Goal: Task Accomplishment & Management: Manage account settings

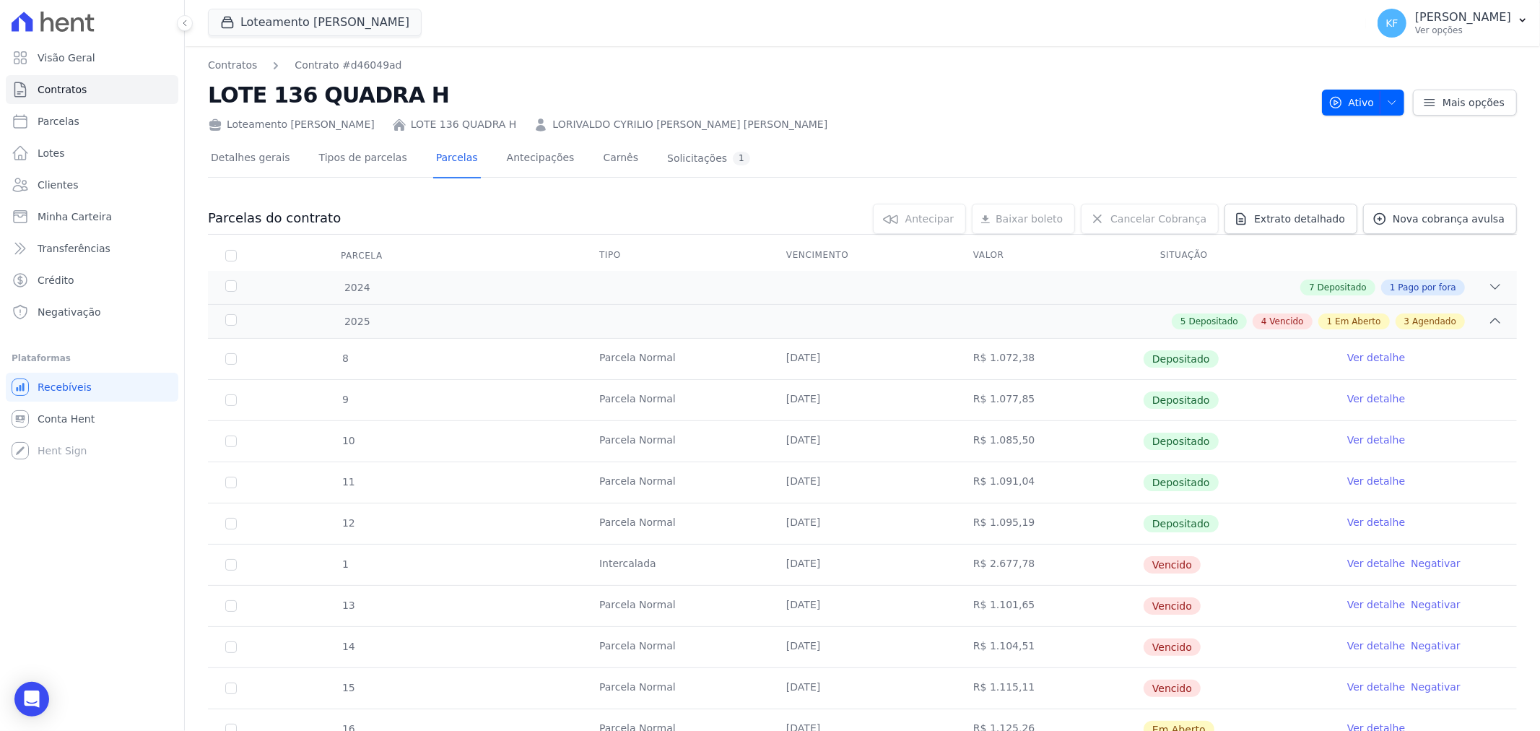
scroll to position [240, 0]
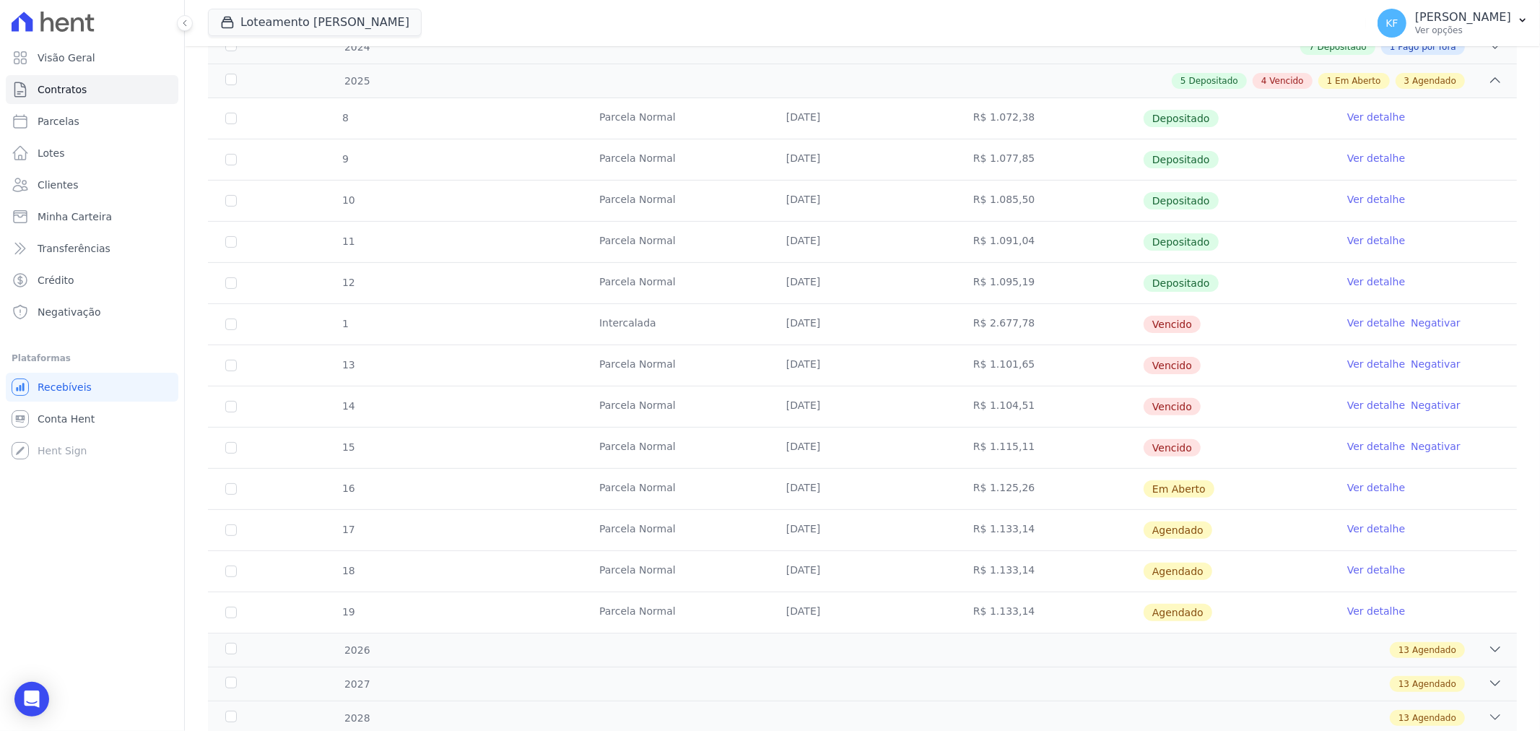
drag, startPoint x: 968, startPoint y: 319, endPoint x: 1012, endPoint y: 318, distance: 44.8
click at [1012, 318] on td "R$ 2.677,78" at bounding box center [1049, 324] width 187 height 40
click at [1370, 323] on link "Ver detalhe" at bounding box center [1377, 323] width 58 height 14
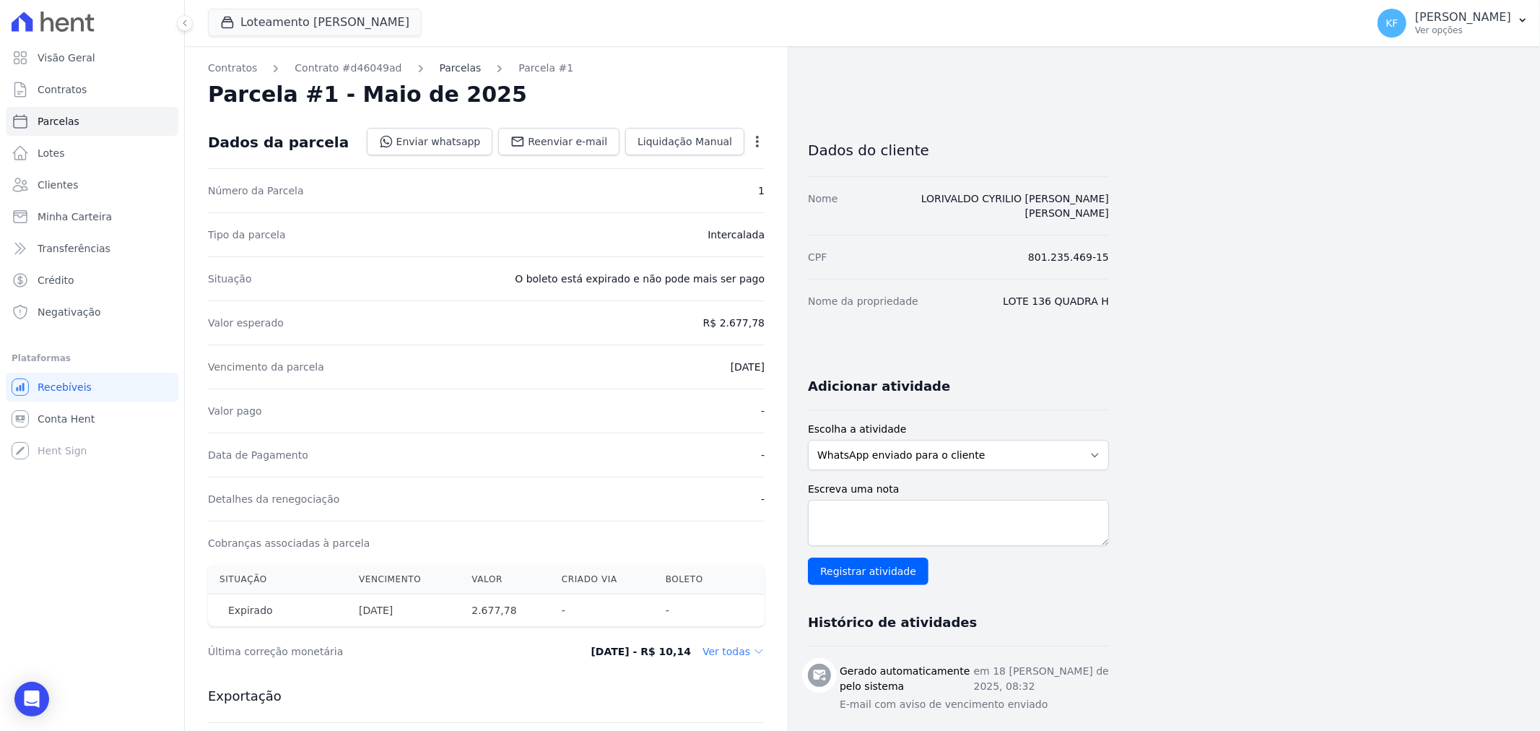
click at [445, 69] on link "Parcelas" at bounding box center [461, 68] width 42 height 15
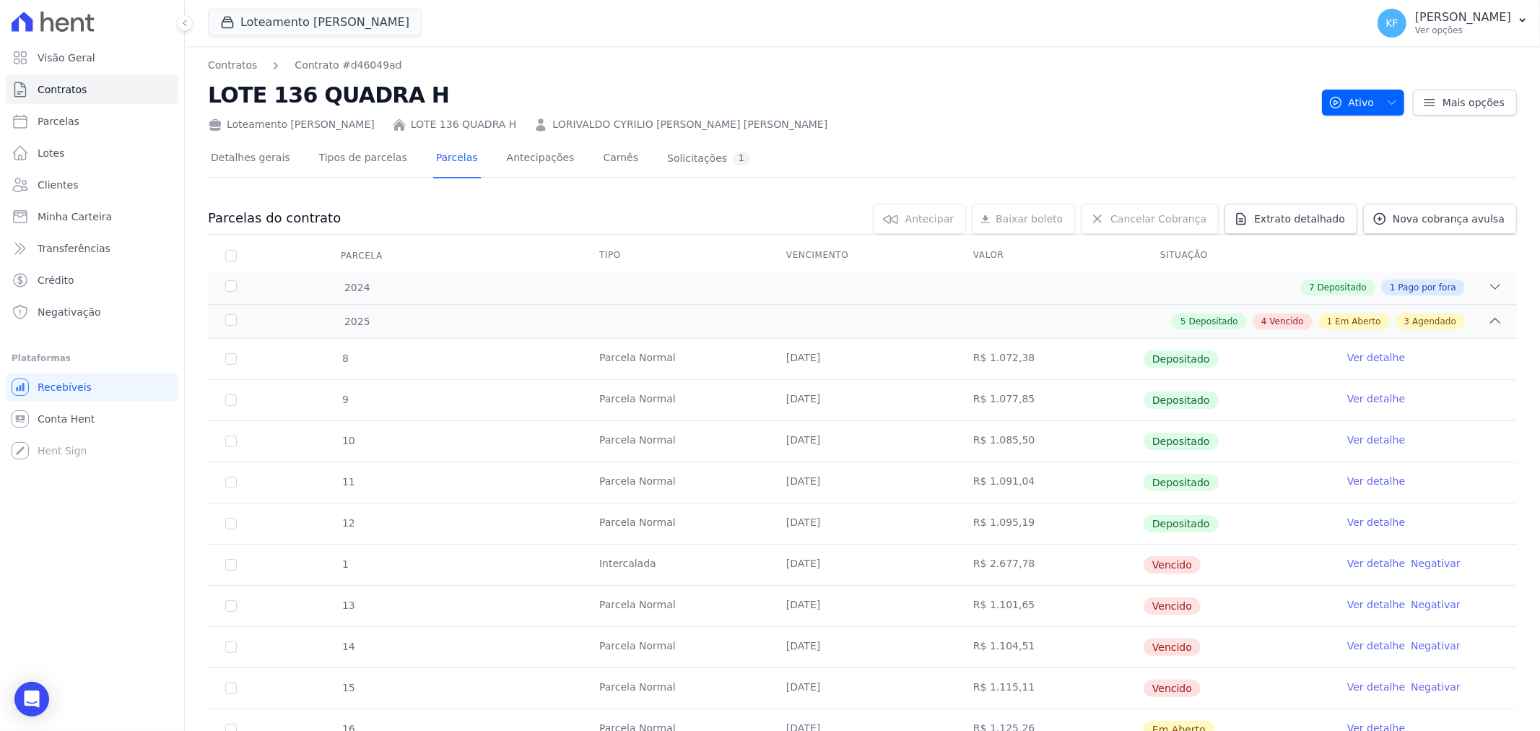
click at [1366, 607] on link "Ver detalhe" at bounding box center [1377, 604] width 58 height 14
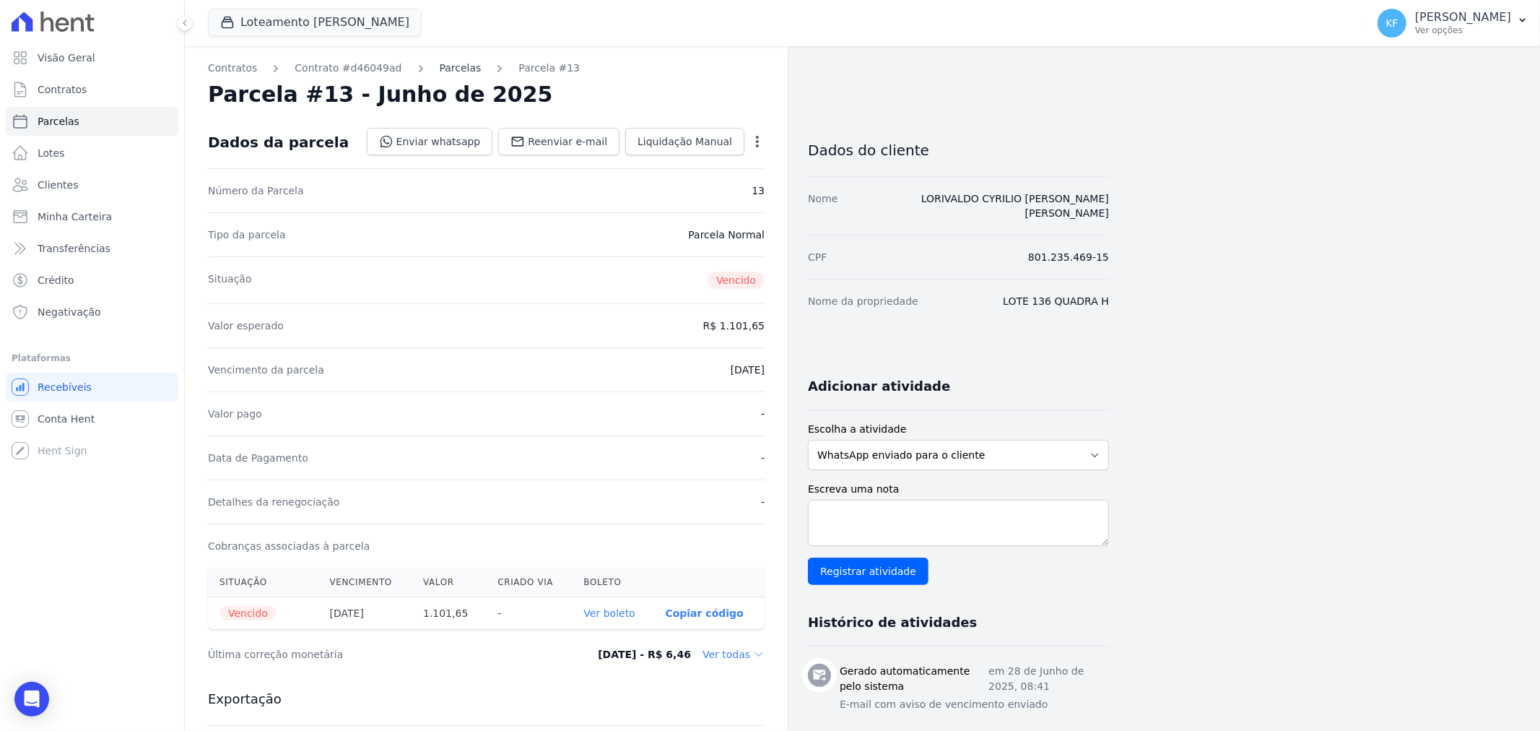
click at [440, 61] on link "Parcelas" at bounding box center [461, 68] width 42 height 15
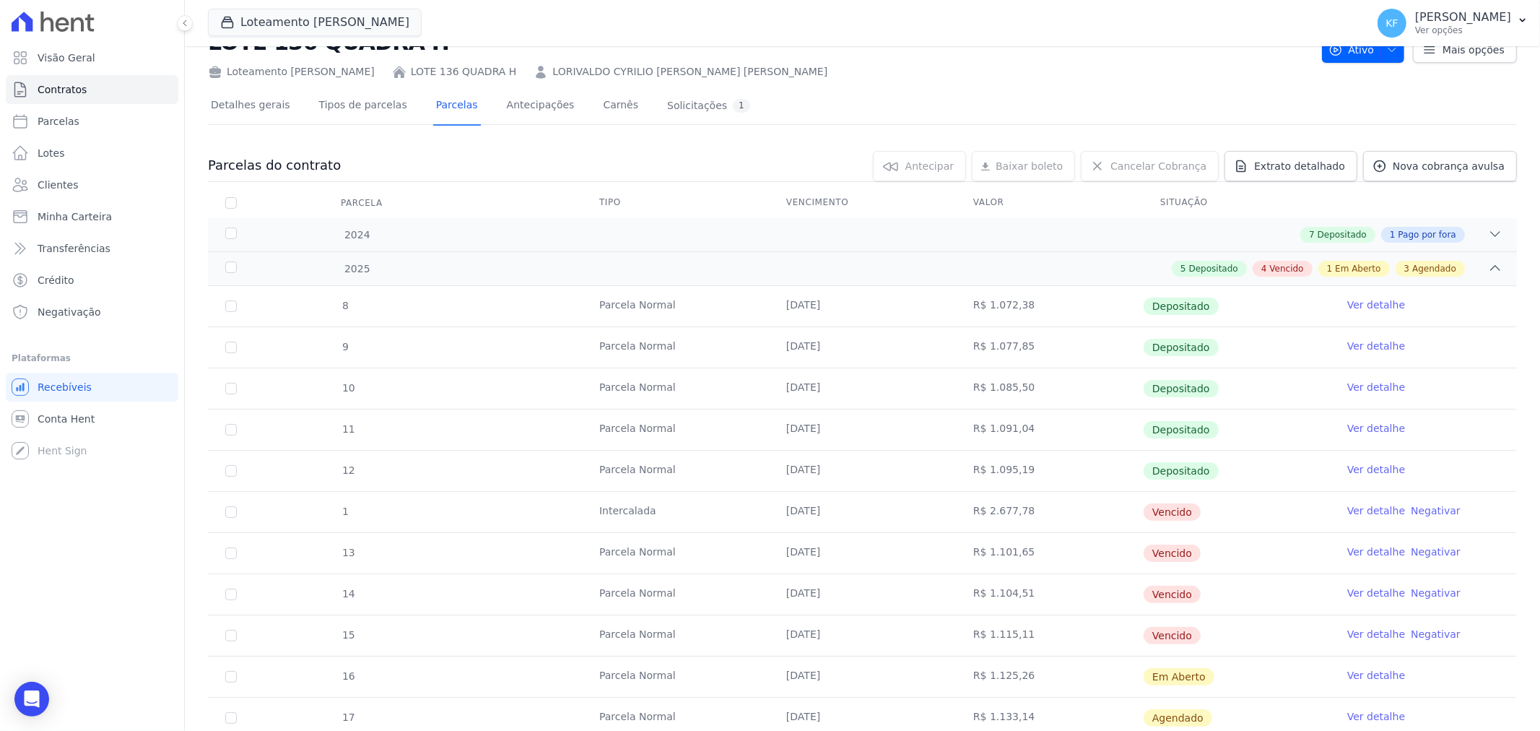
scroll to position [80, 0]
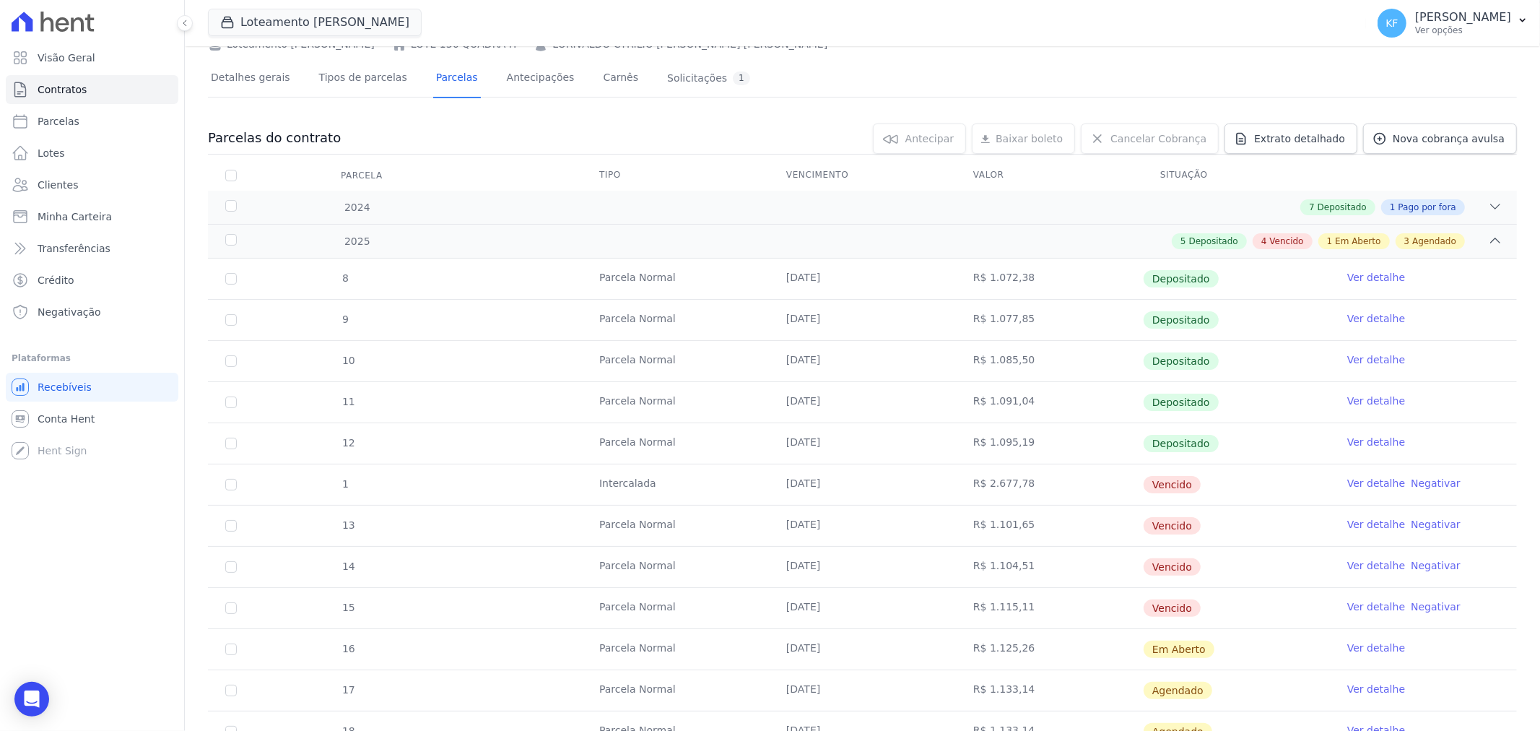
click at [1363, 485] on link "Ver detalhe" at bounding box center [1377, 483] width 58 height 14
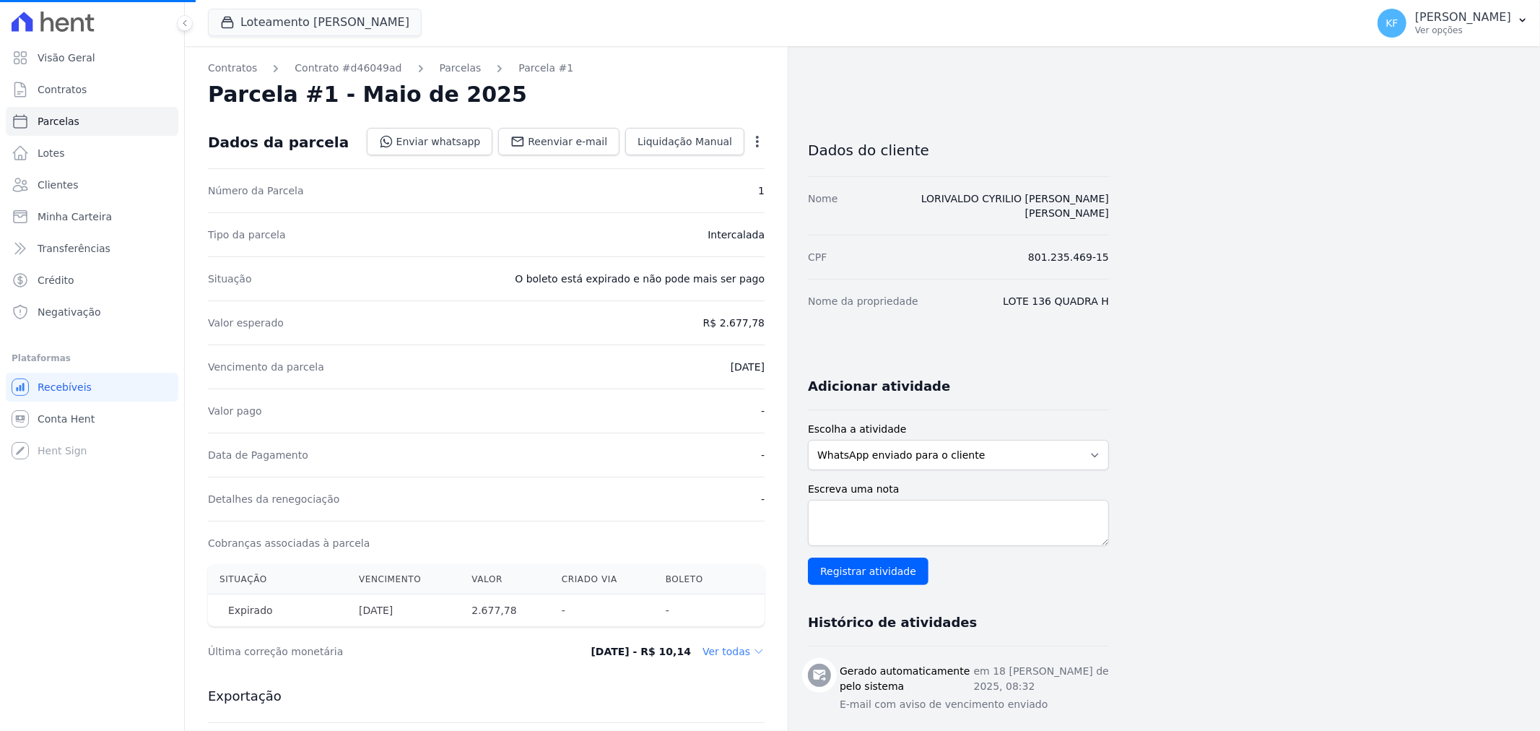
click at [763, 150] on div "Open options" at bounding box center [757, 143] width 14 height 18
click at [760, 146] on icon "button" at bounding box center [757, 141] width 14 height 14
click at [755, 139] on icon "button" at bounding box center [757, 141] width 14 height 14
click at [688, 159] on link "Alterar" at bounding box center [695, 161] width 127 height 26
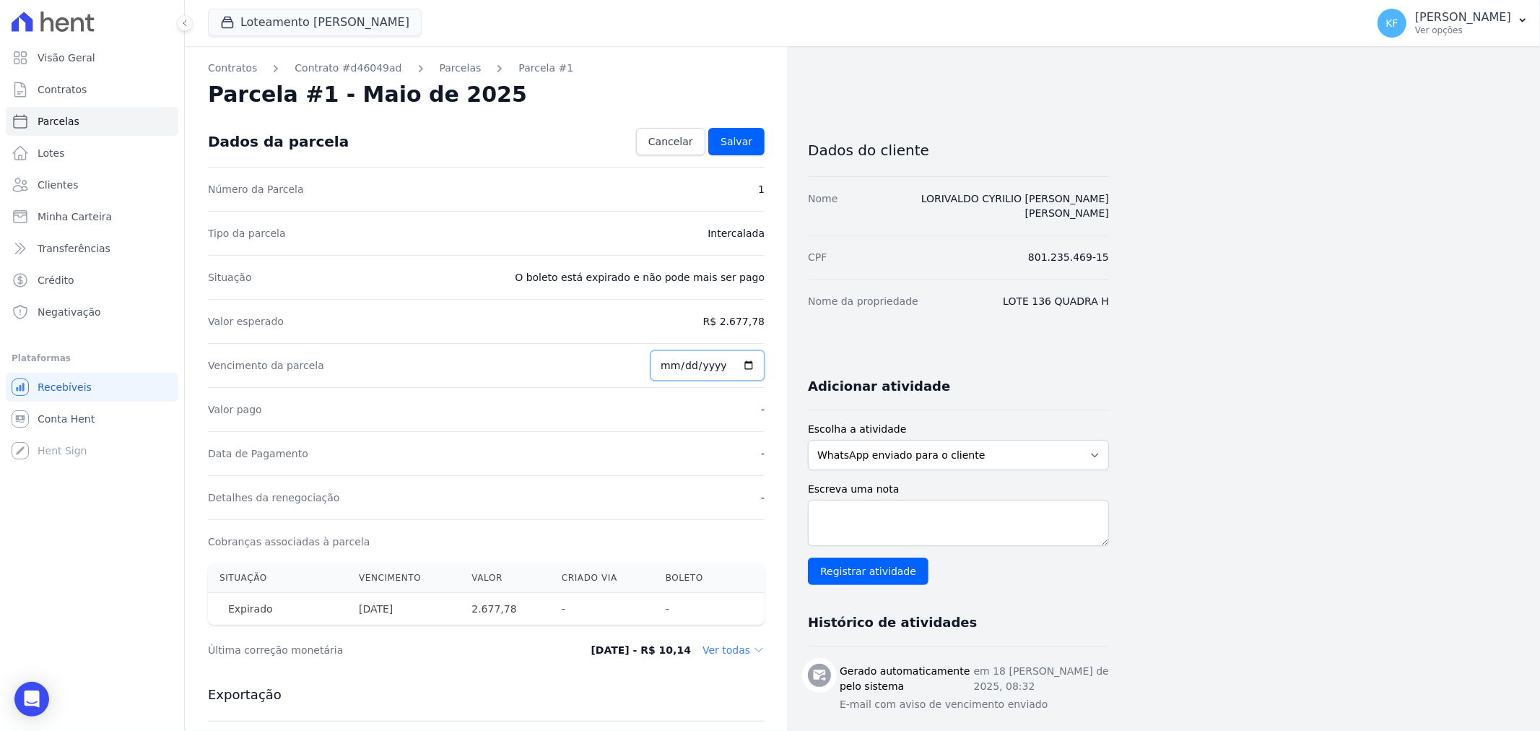
click at [749, 370] on input "2025-05-15" at bounding box center [708, 365] width 114 height 30
type input "[DATE]"
click at [732, 149] on link "Salvar" at bounding box center [736, 141] width 56 height 27
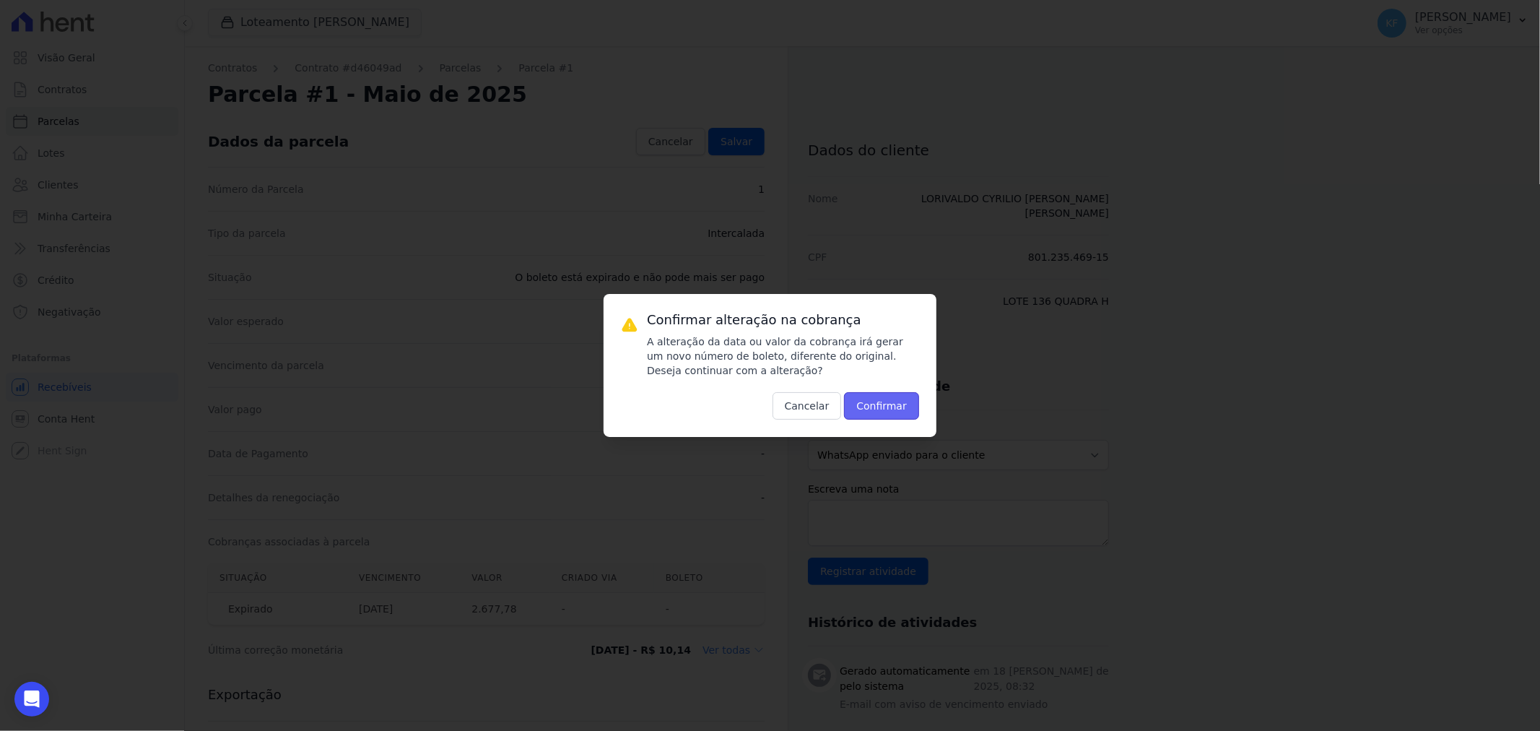
click at [867, 402] on button "Confirmar" at bounding box center [881, 405] width 75 height 27
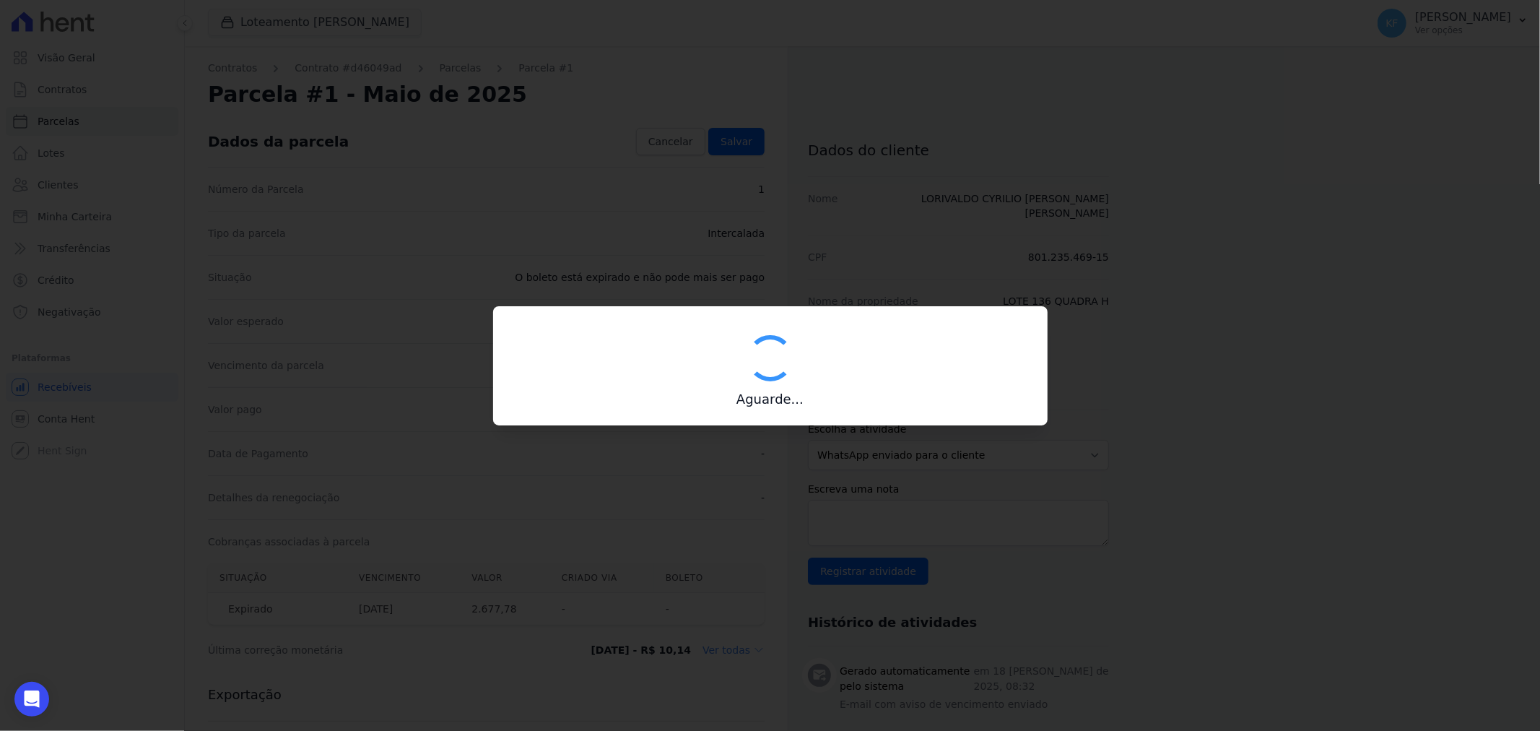
type input "00190000090335103300000675904171113100000267778"
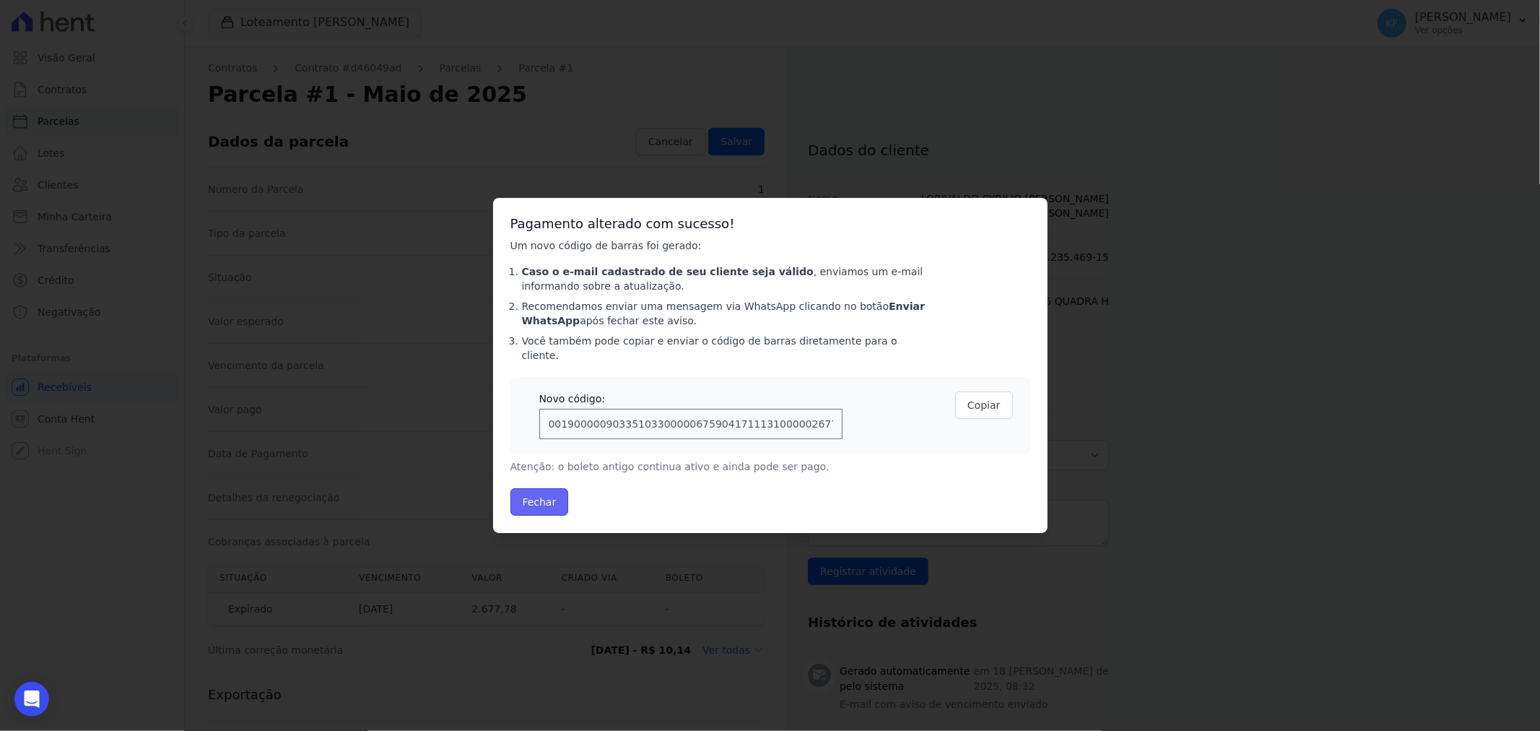
click at [542, 489] on button "Fechar" at bounding box center [540, 501] width 58 height 27
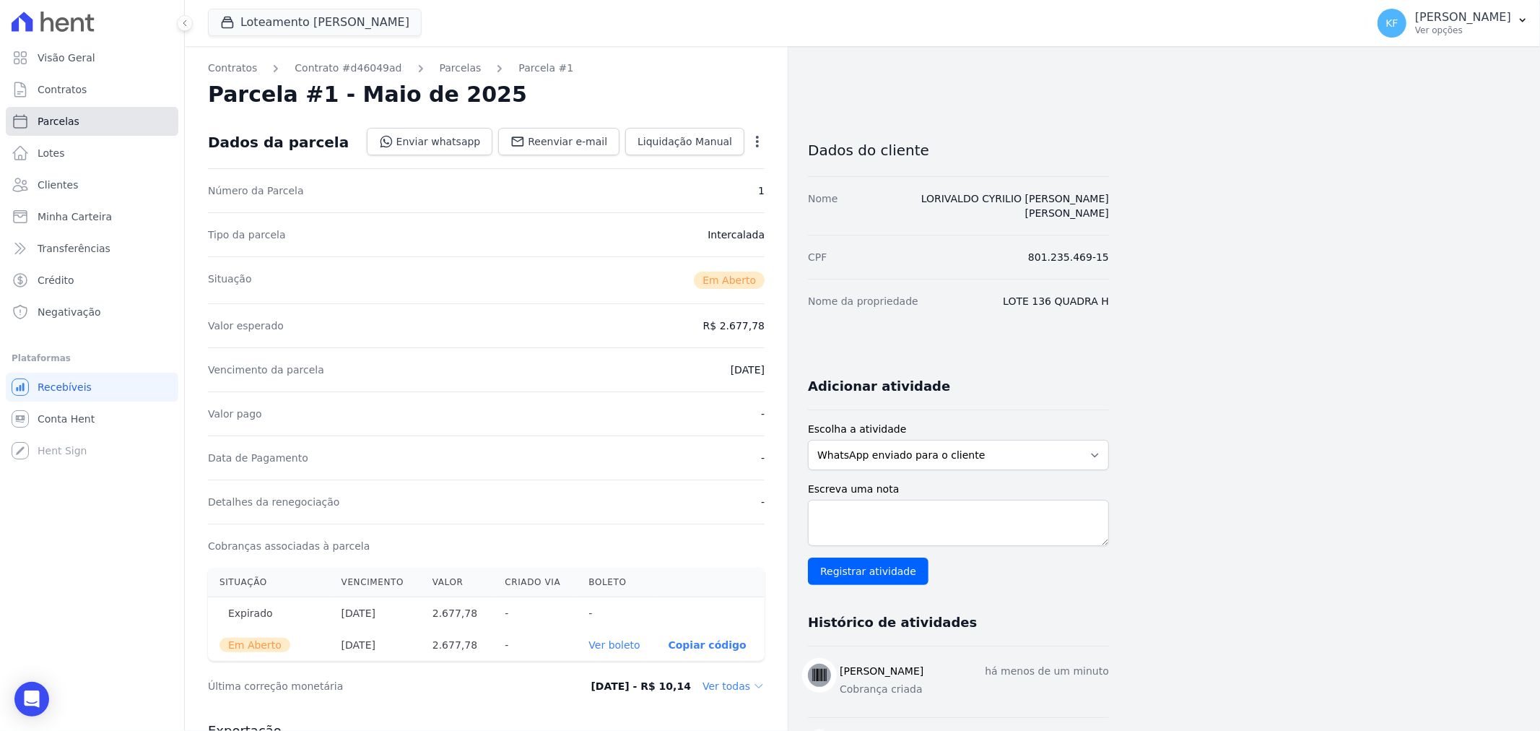
click at [61, 112] on link "Parcelas" at bounding box center [92, 121] width 173 height 29
click at [441, 69] on link "Parcelas" at bounding box center [461, 68] width 42 height 15
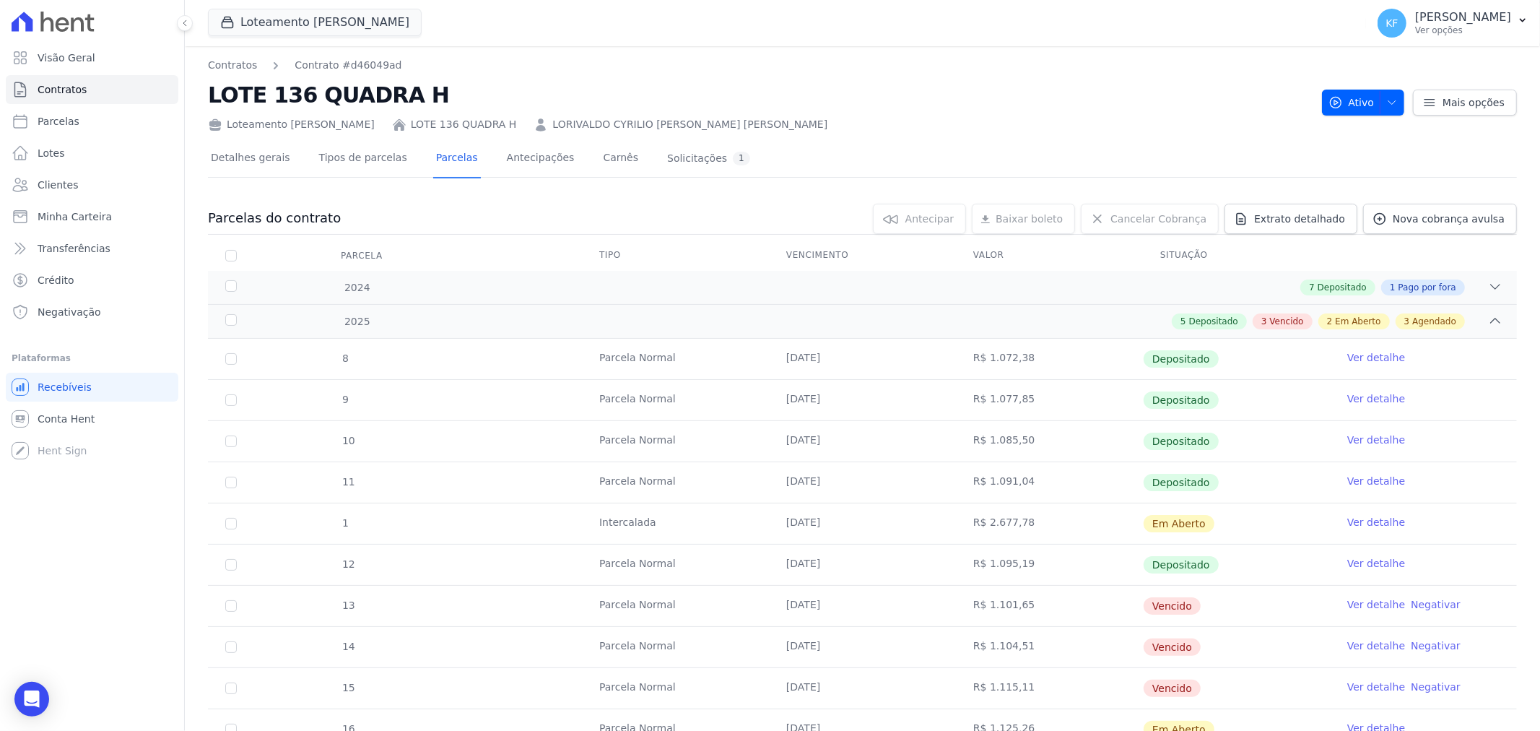
select select
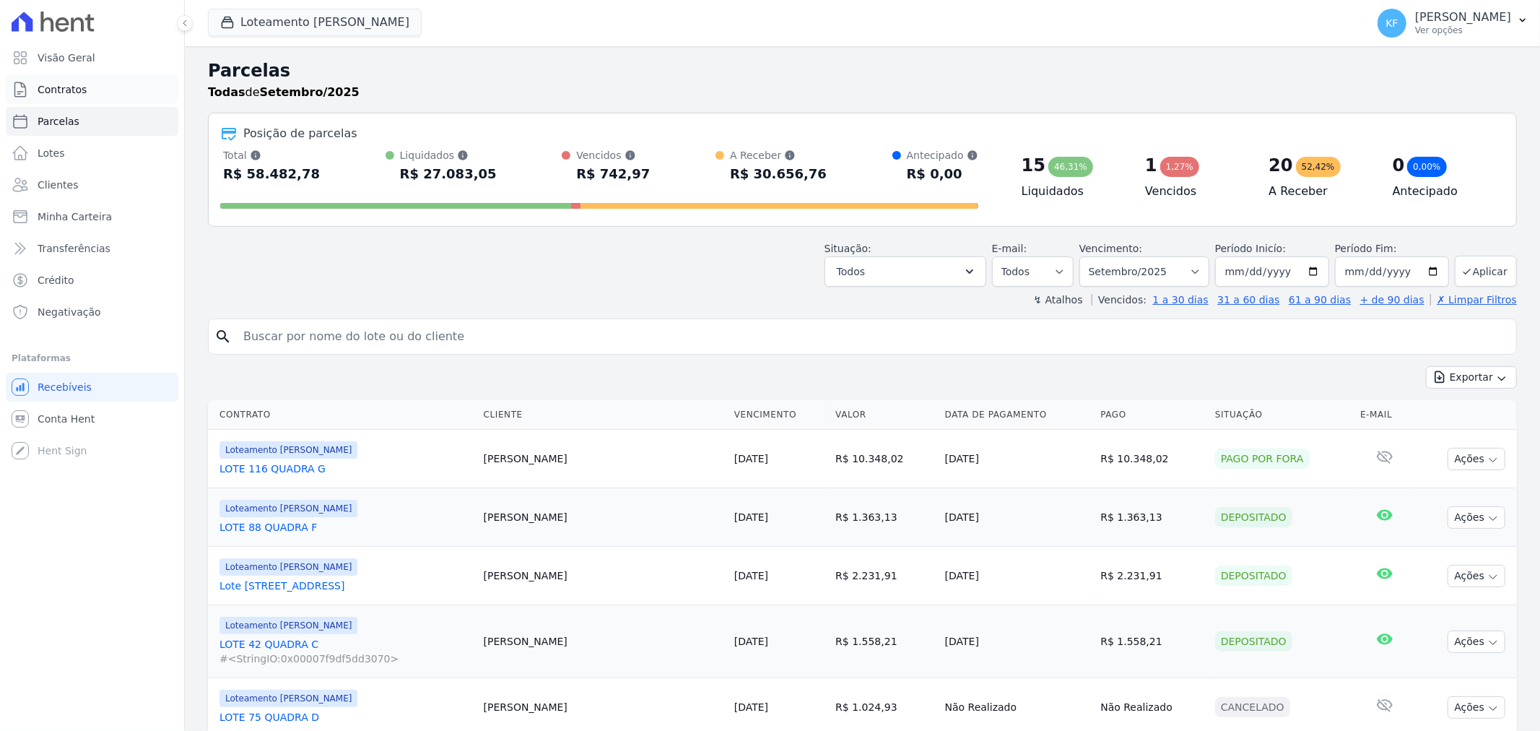
click at [72, 88] on span "Contratos" at bounding box center [62, 89] width 49 height 14
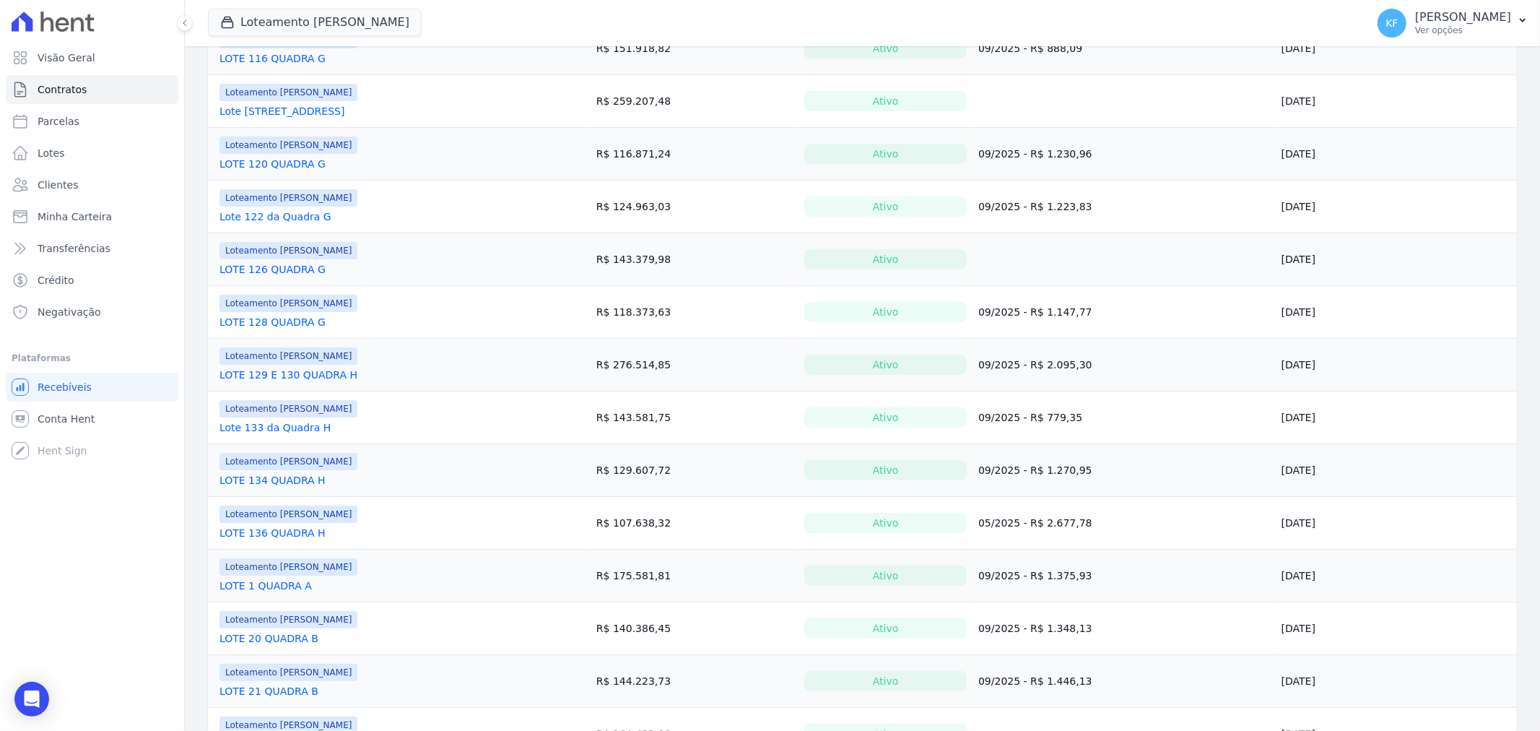
scroll to position [321, 0]
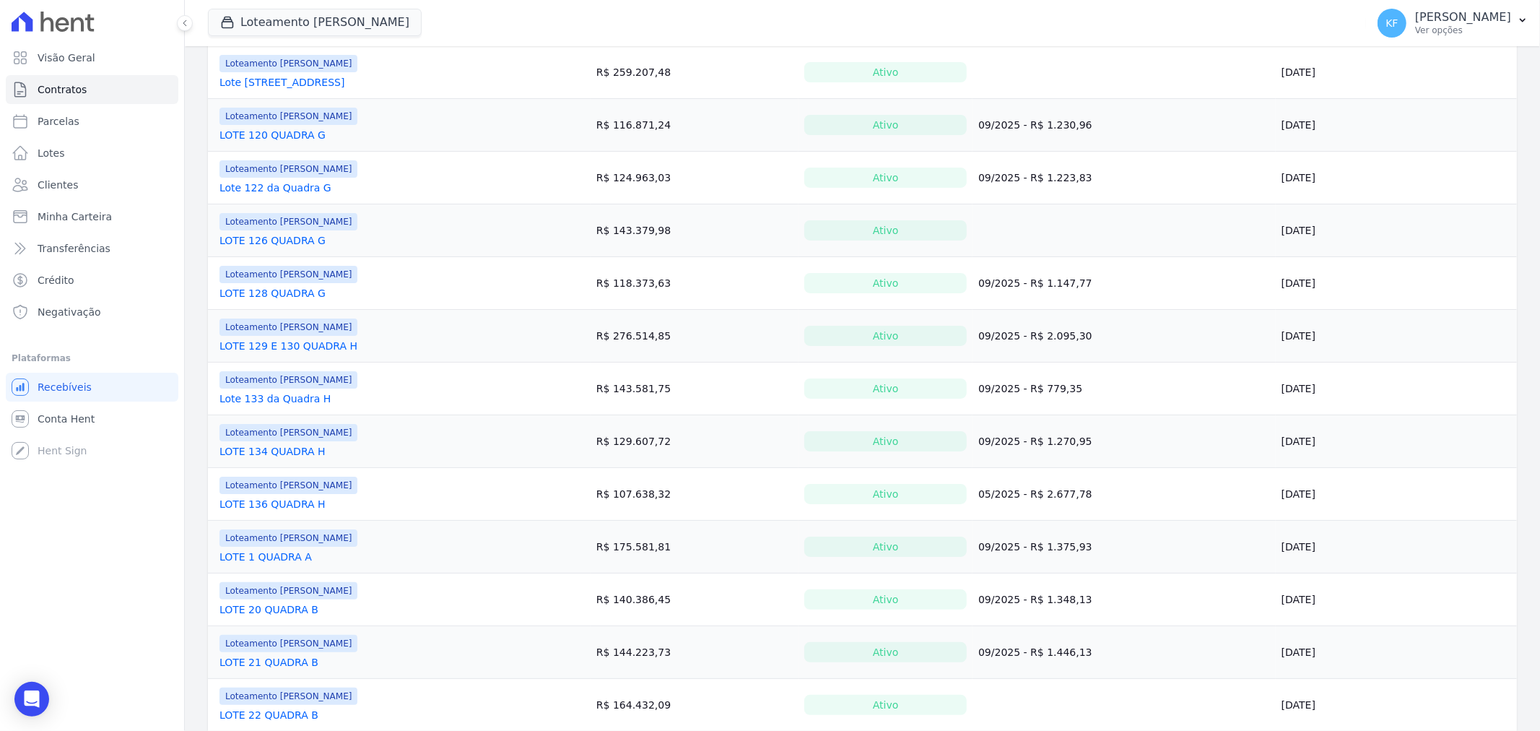
click at [285, 506] on link "LOTE 136 QUADRA H" at bounding box center [273, 504] width 106 height 14
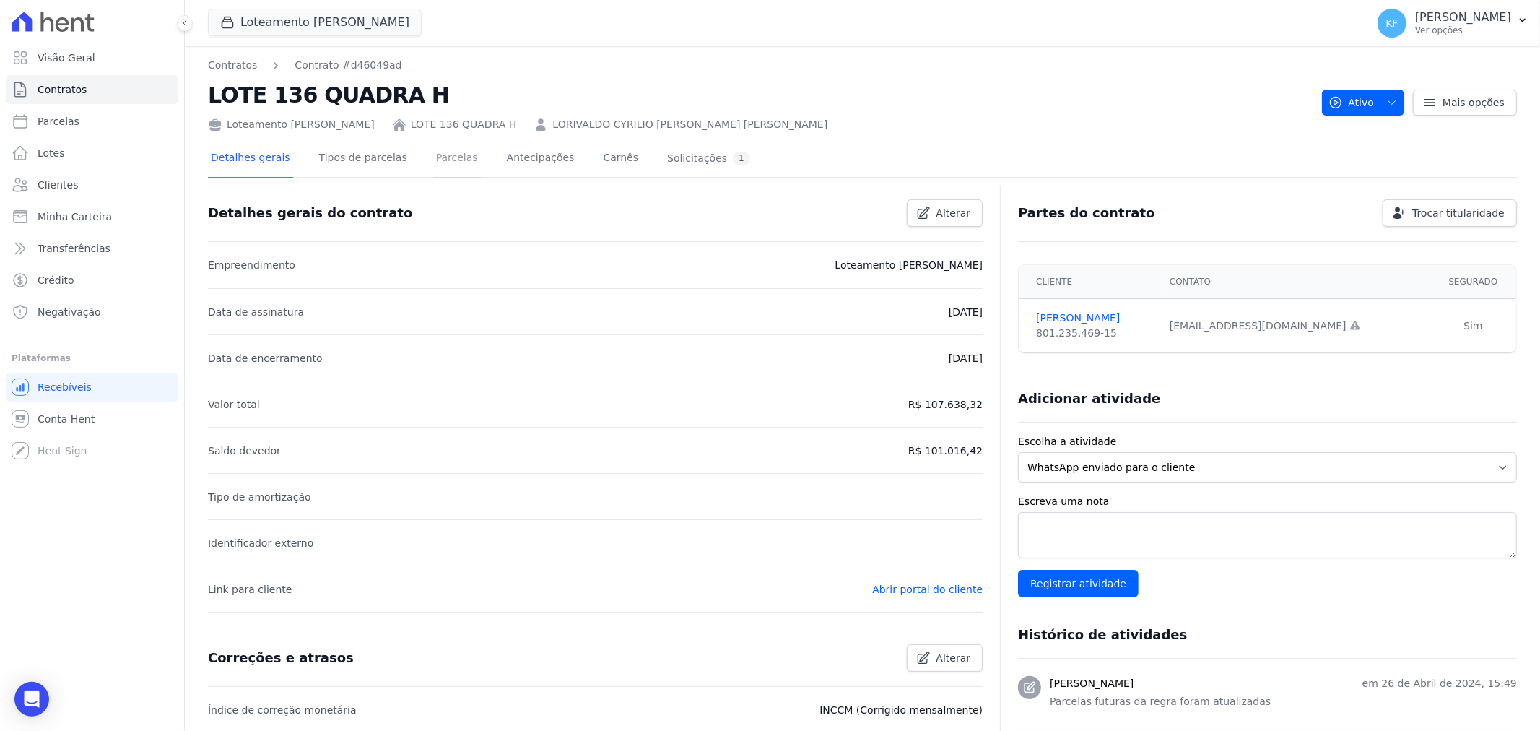
click at [433, 157] on link "Parcelas" at bounding box center [457, 159] width 48 height 38
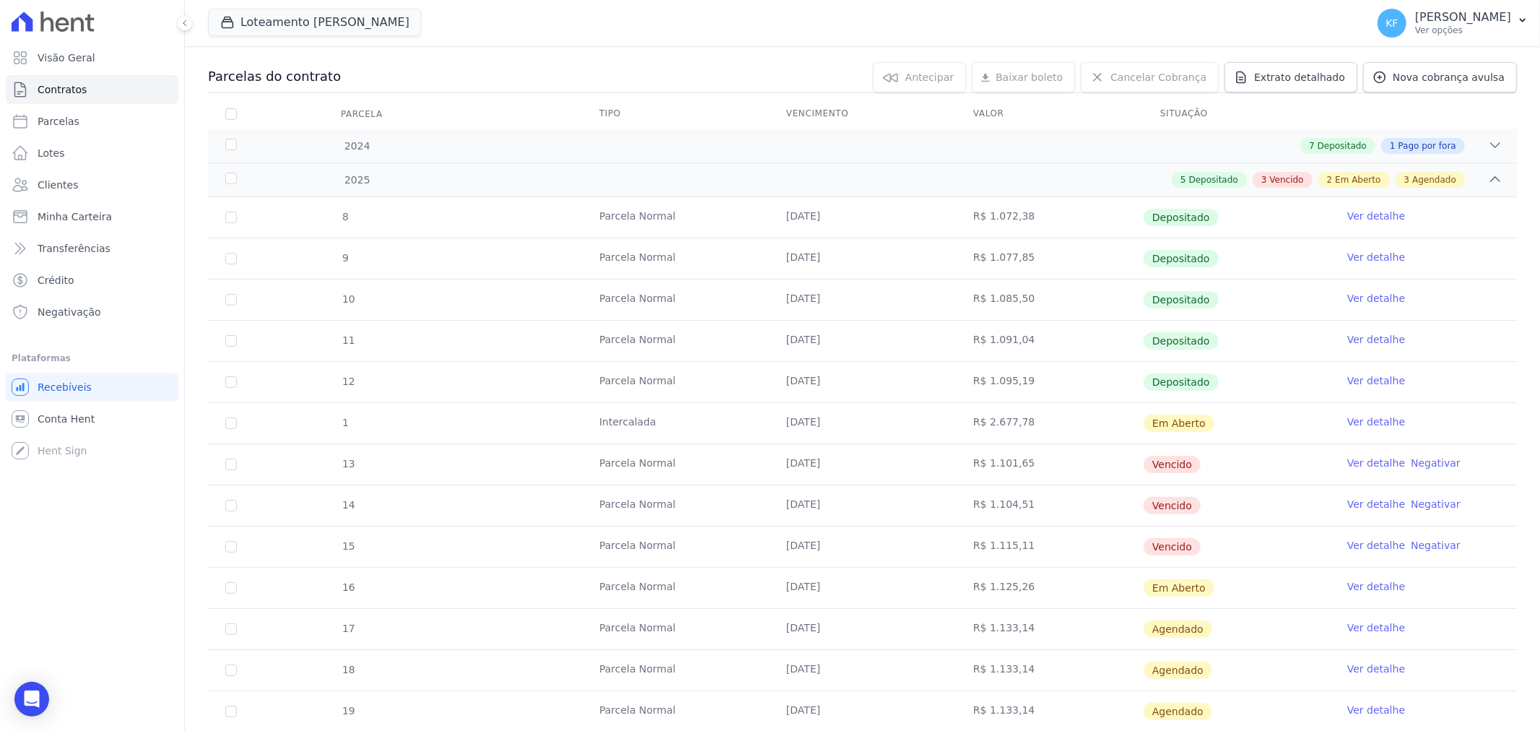
scroll to position [160, 0]
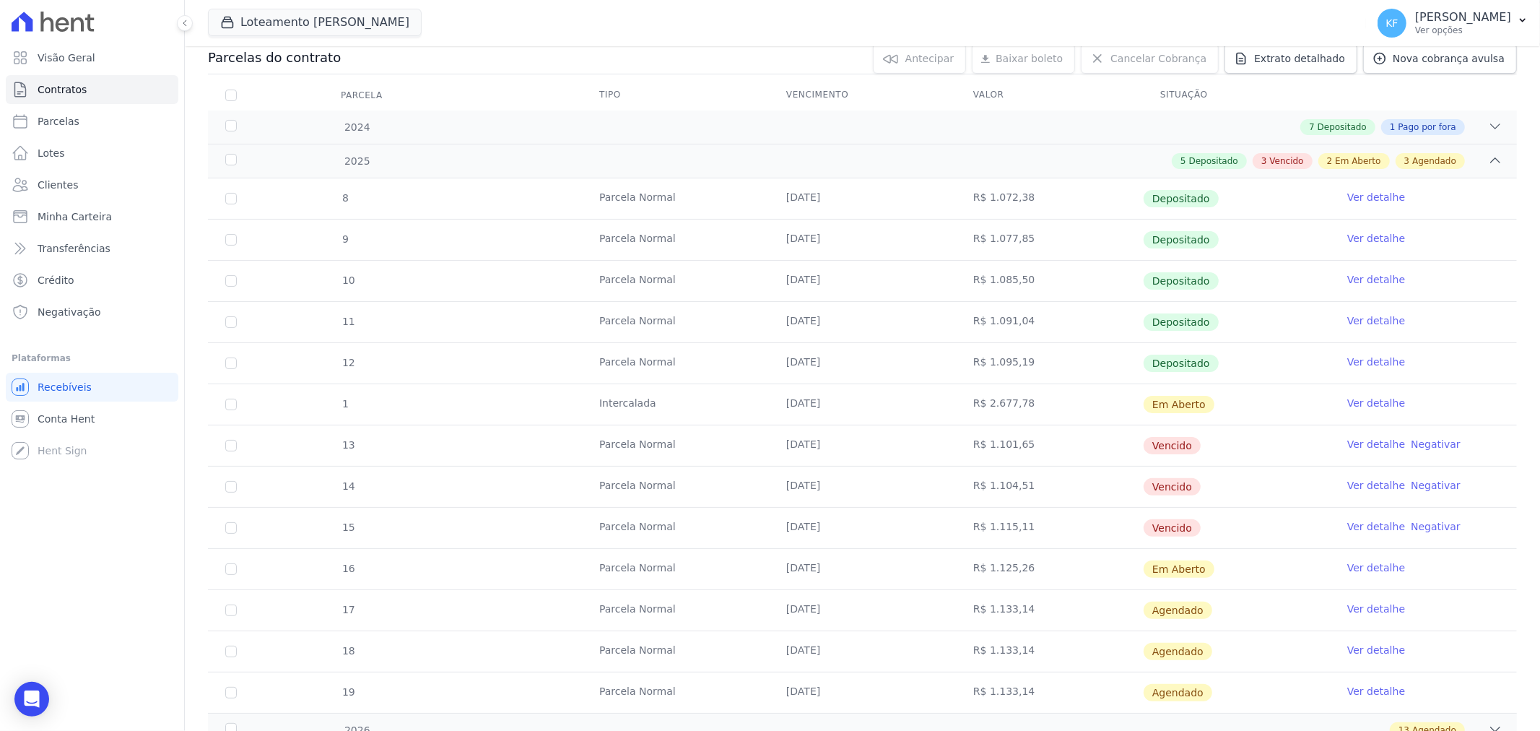
click at [1365, 402] on link "Ver detalhe" at bounding box center [1377, 403] width 58 height 14
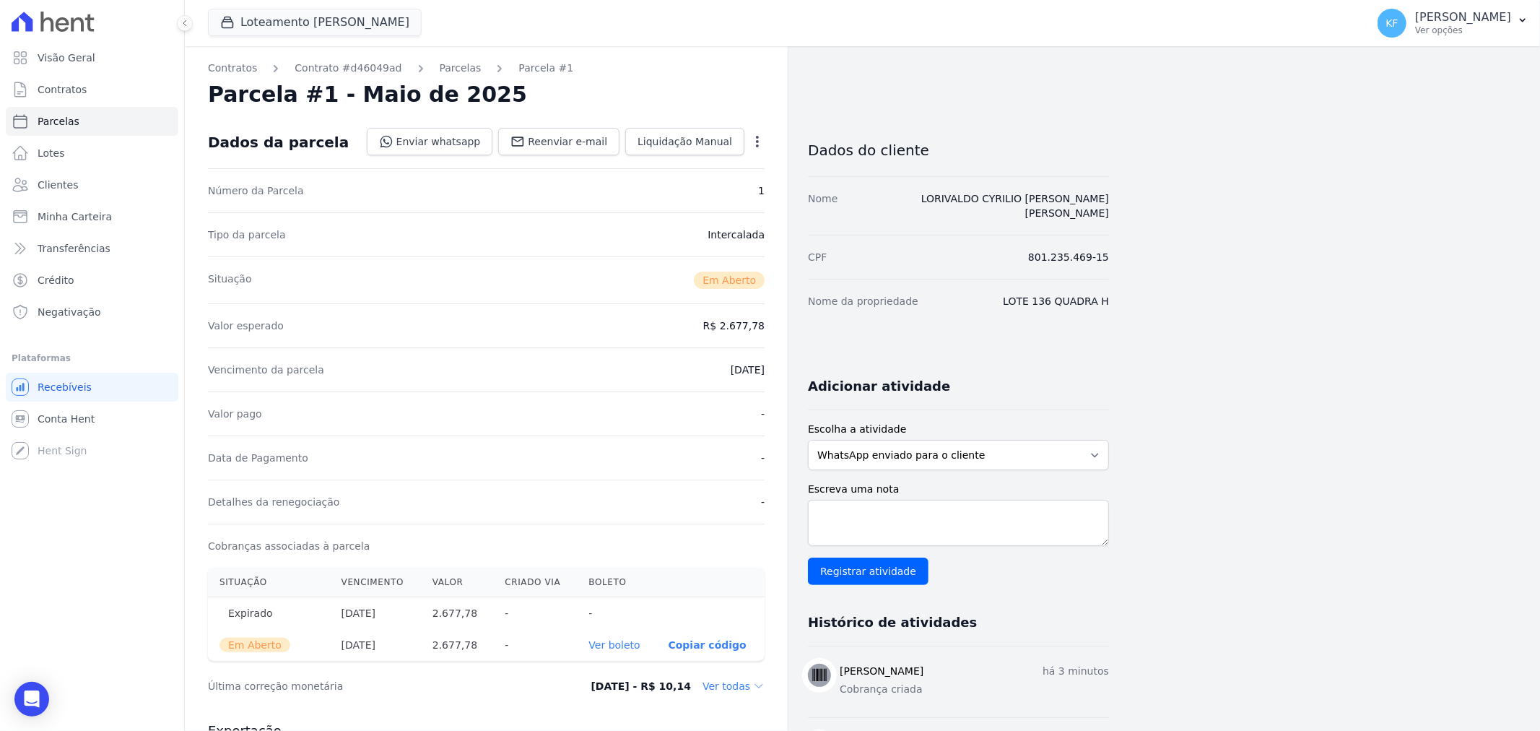
click at [753, 146] on icon "button" at bounding box center [757, 141] width 14 height 14
click at [699, 157] on link "Alterar" at bounding box center [695, 161] width 127 height 26
click at [734, 325] on dd "R$ 2.677,78" at bounding box center [733, 324] width 61 height 14
click at [455, 68] on link "Parcelas" at bounding box center [461, 68] width 42 height 15
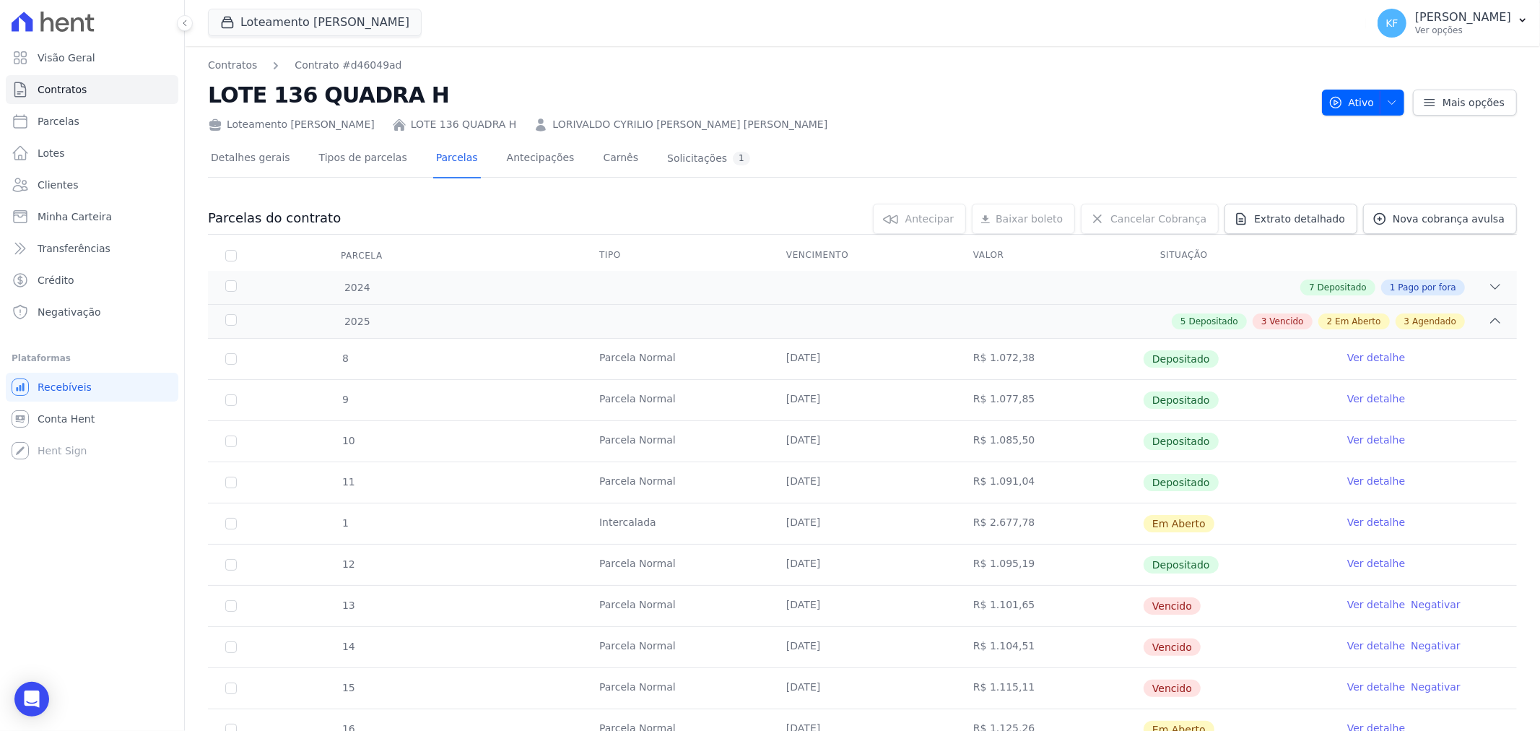
click at [1361, 522] on link "Ver detalhe" at bounding box center [1377, 522] width 58 height 14
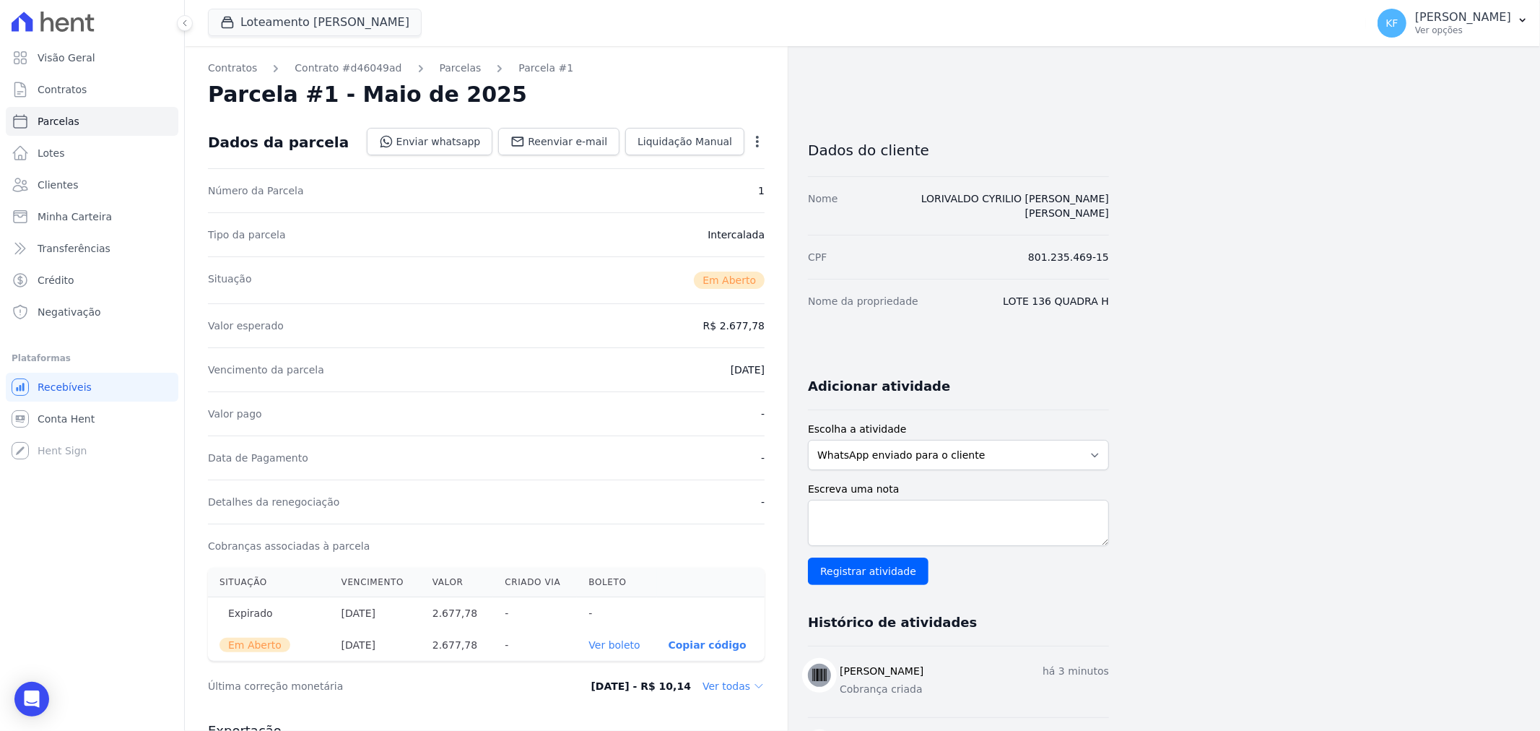
click at [760, 137] on icon "button" at bounding box center [757, 141] width 14 height 14
click at [697, 202] on div "Alterar Cancelar Cobrança Cancelar boleto Você está prestes a cancelar um bolet…" at bounding box center [695, 174] width 127 height 58
click at [690, 189] on link "Cancelar Cobrança" at bounding box center [695, 187] width 127 height 26
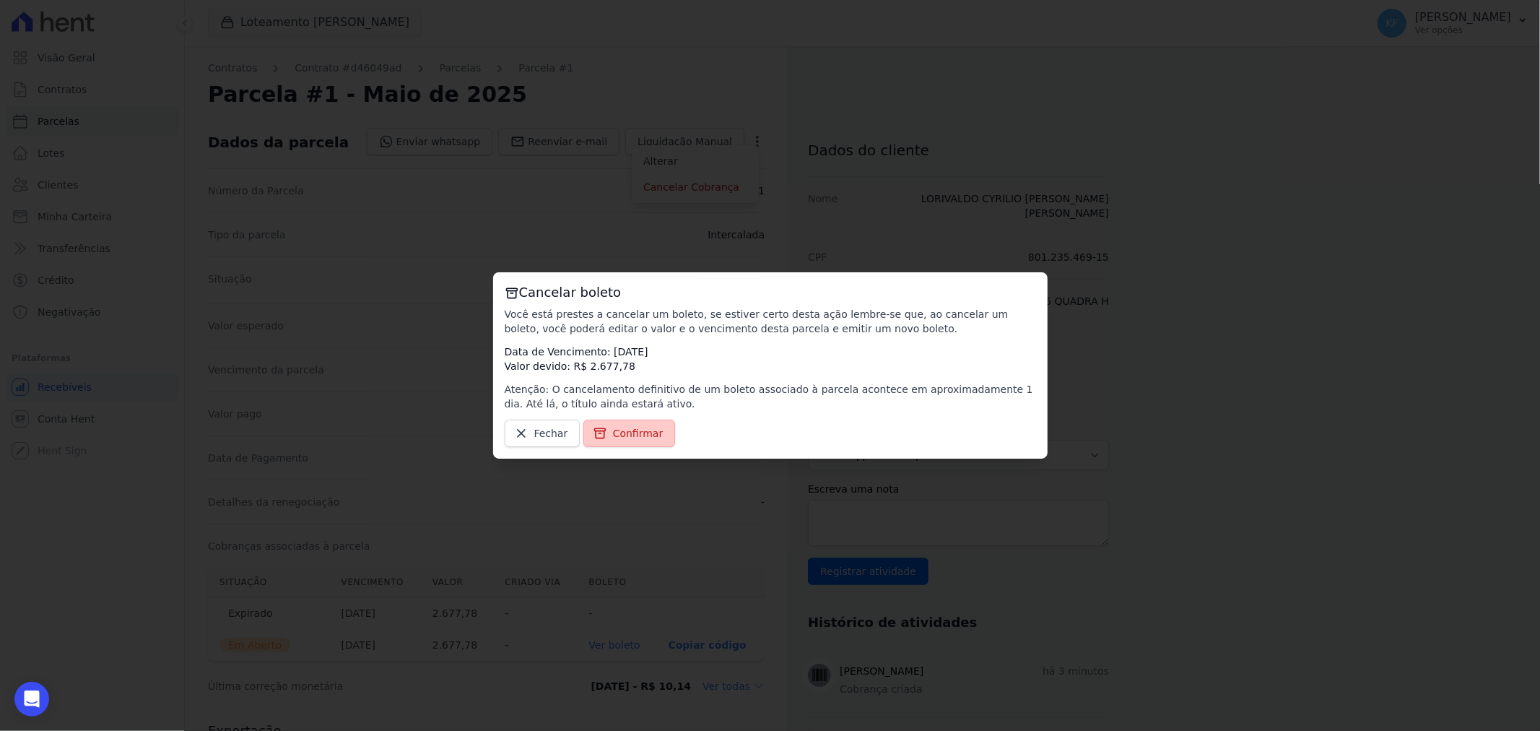
click at [626, 432] on span "Confirmar" at bounding box center [638, 433] width 51 height 14
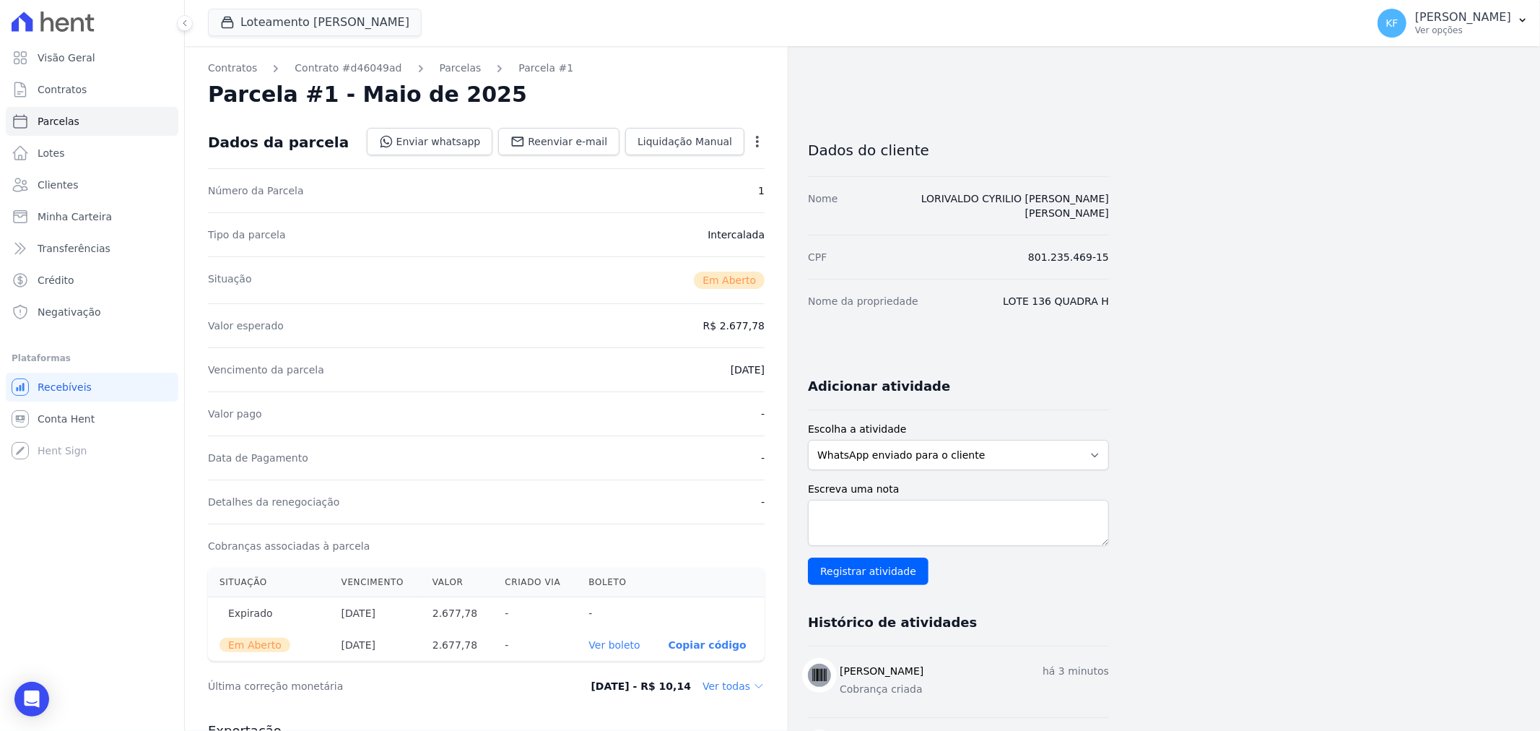
click at [757, 149] on div "Open options" at bounding box center [757, 143] width 14 height 18
click at [446, 67] on link "Parcelas" at bounding box center [461, 68] width 42 height 15
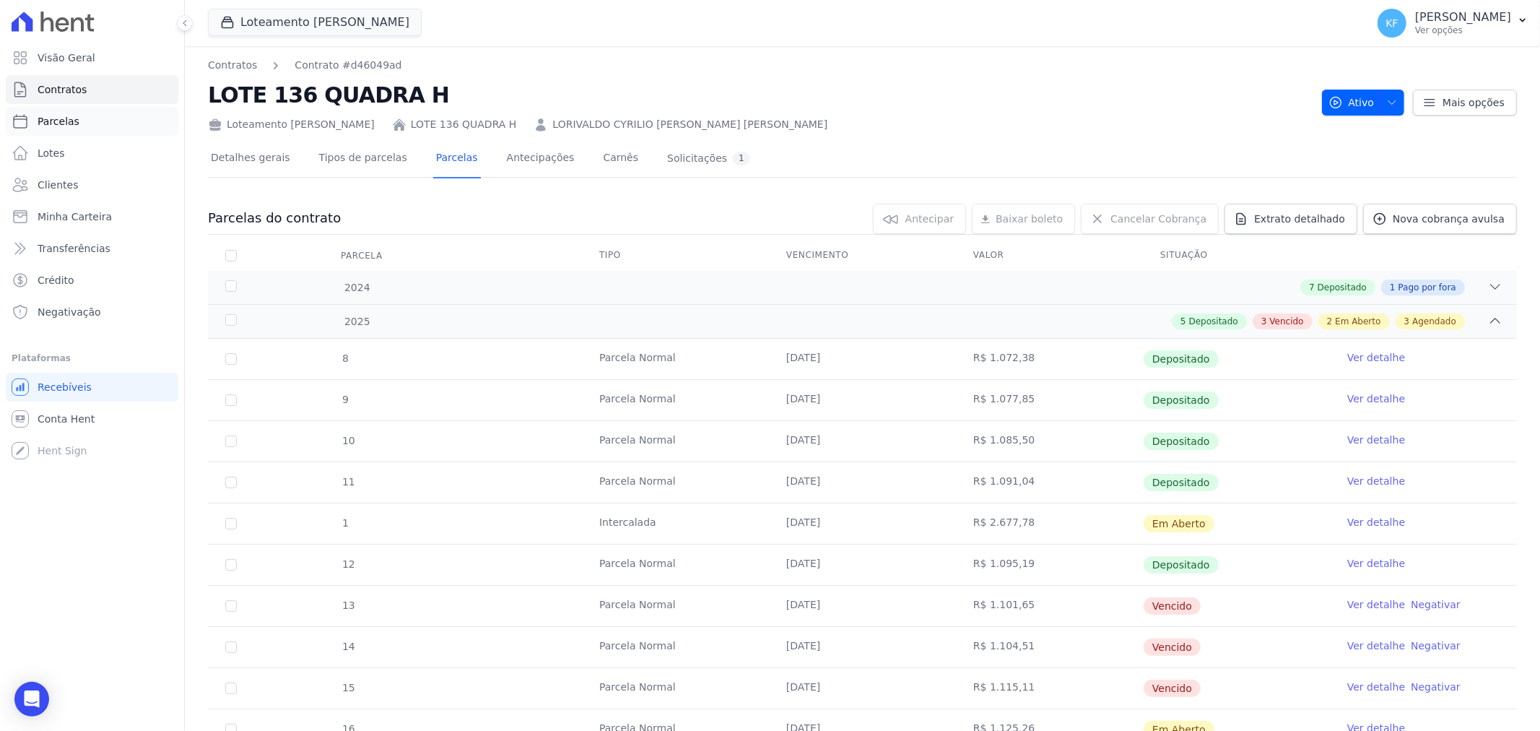
click at [58, 119] on span "Parcelas" at bounding box center [59, 121] width 42 height 14
select select
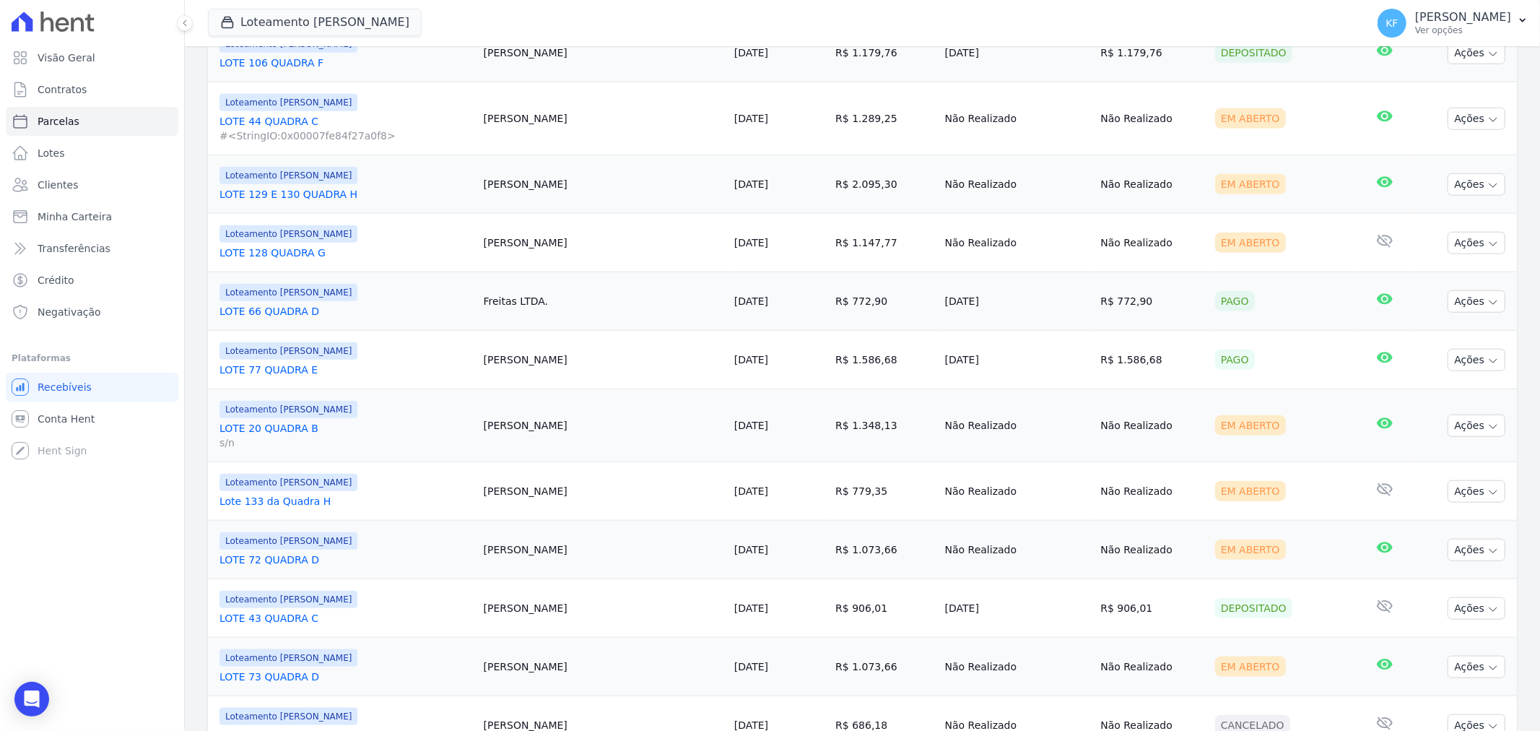
scroll to position [1269, 0]
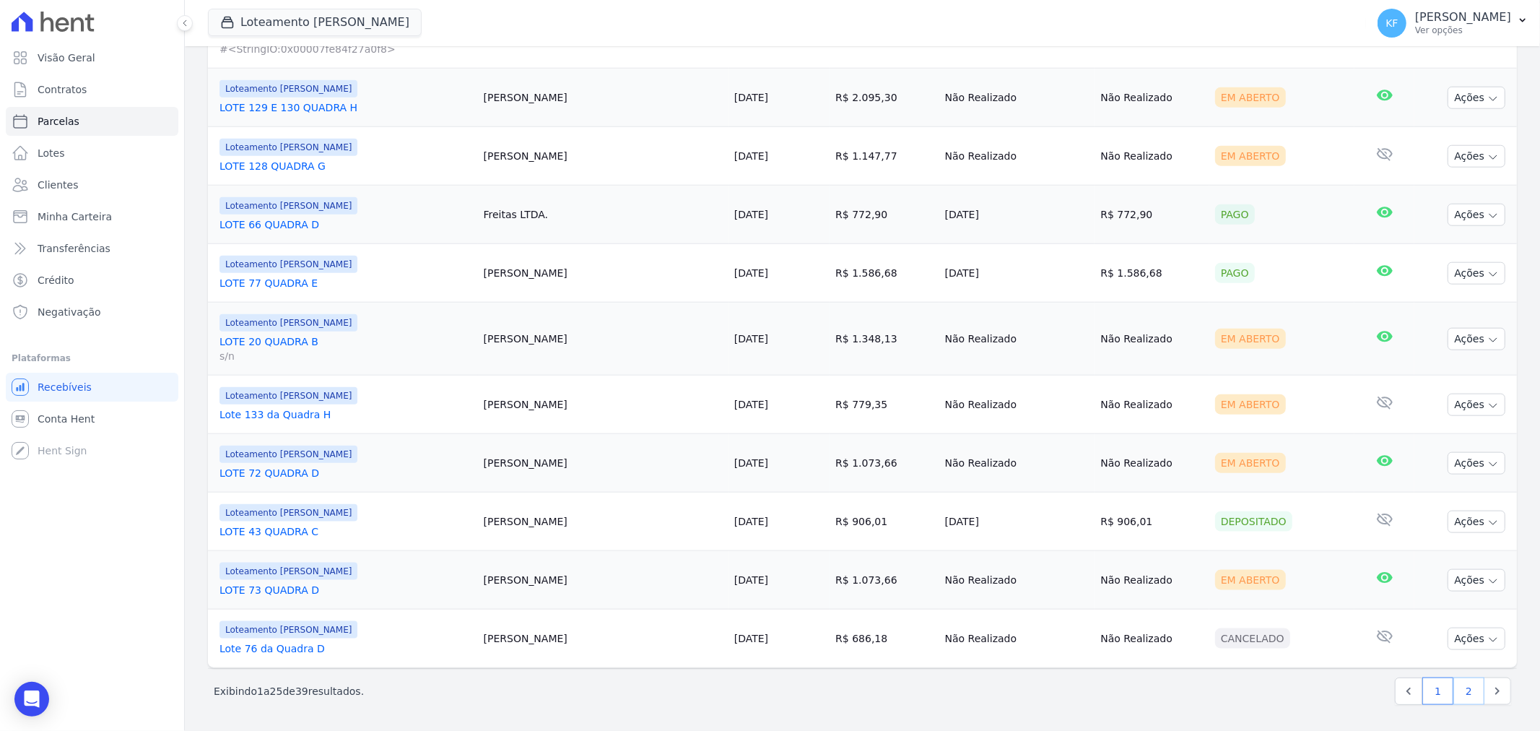
click at [1454, 687] on link "2" at bounding box center [1469, 690] width 31 height 27
select select
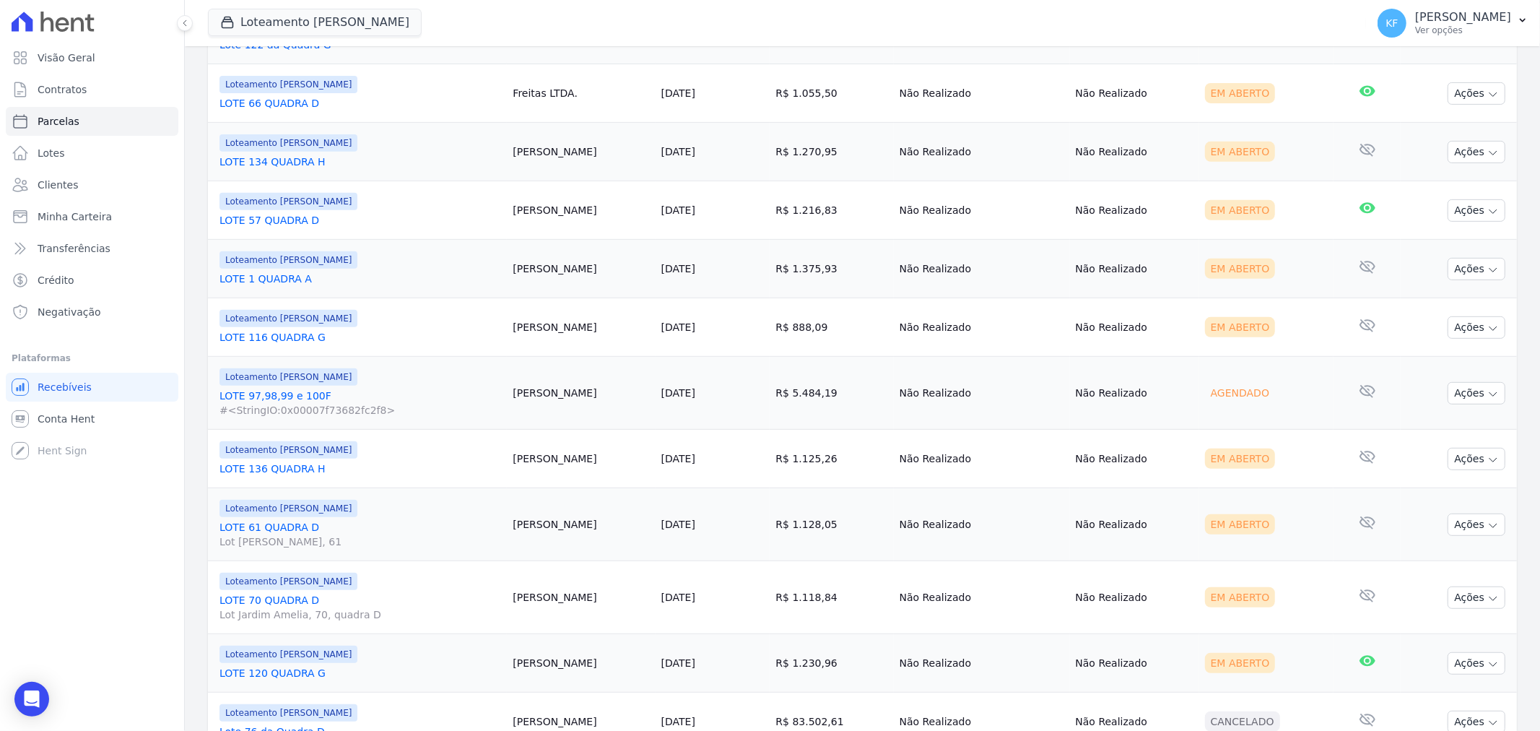
scroll to position [464, 0]
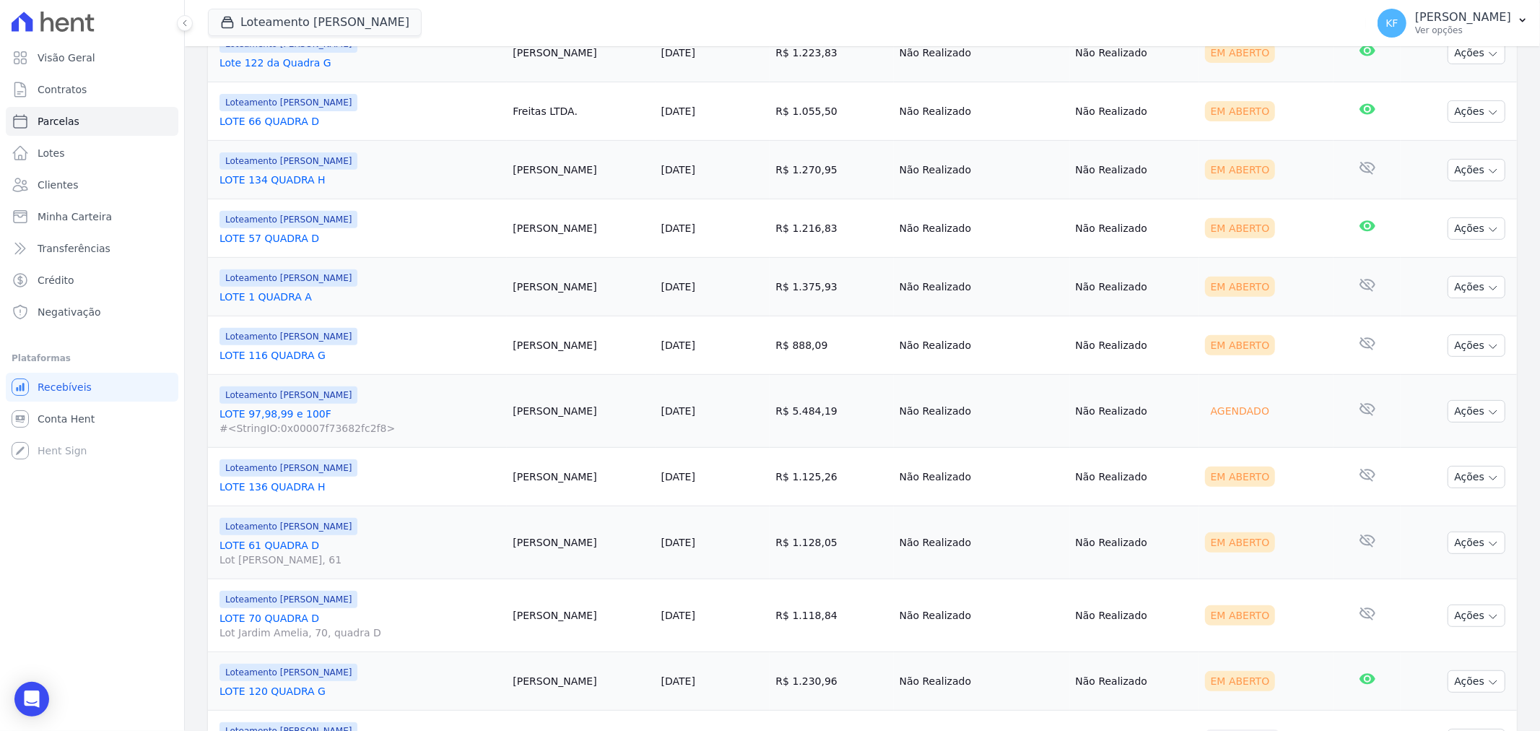
click at [279, 415] on link "LOTE 97,98,99 e 100F #<StringIO:0x00007f73682fc2f8>" at bounding box center [361, 421] width 282 height 29
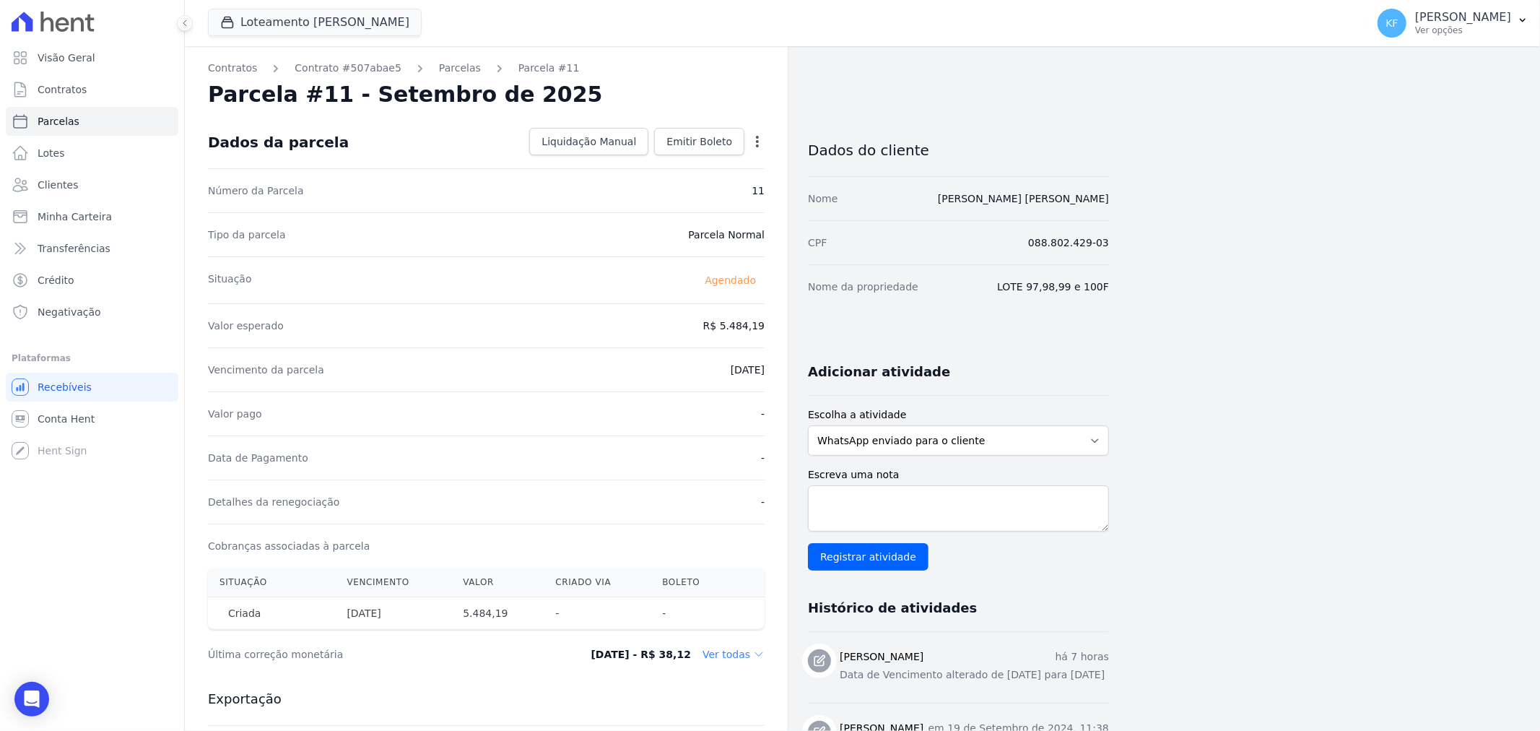
click at [443, 82] on h2 "Parcela #11 - Setembro de 2025" at bounding box center [405, 95] width 395 height 26
click at [439, 73] on link "Parcelas" at bounding box center [460, 68] width 42 height 15
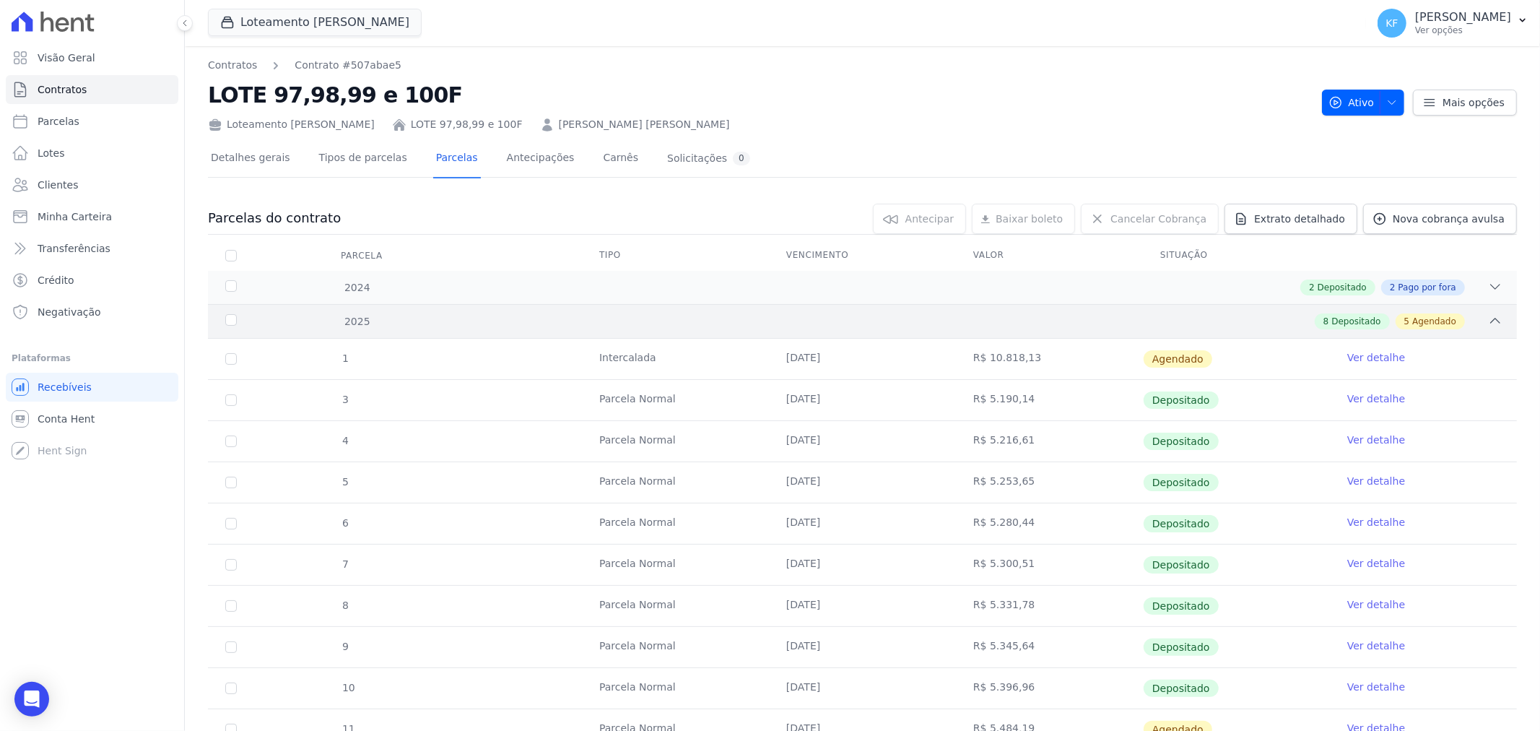
click at [864, 313] on div "8 Depositado 5 Agendado" at bounding box center [928, 321] width 1152 height 16
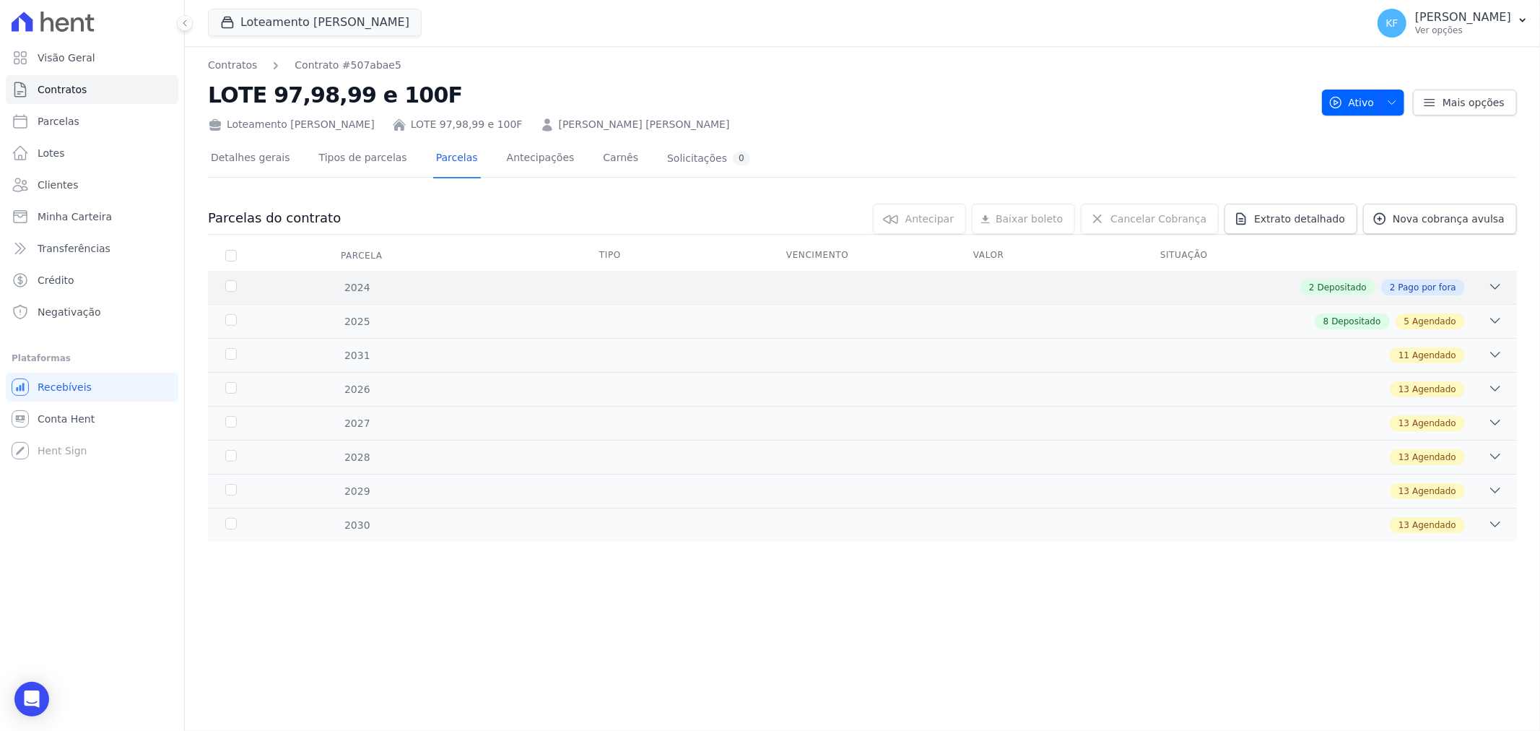
click at [823, 290] on div "2 Depositado 2 Pago por fora" at bounding box center [928, 287] width 1152 height 16
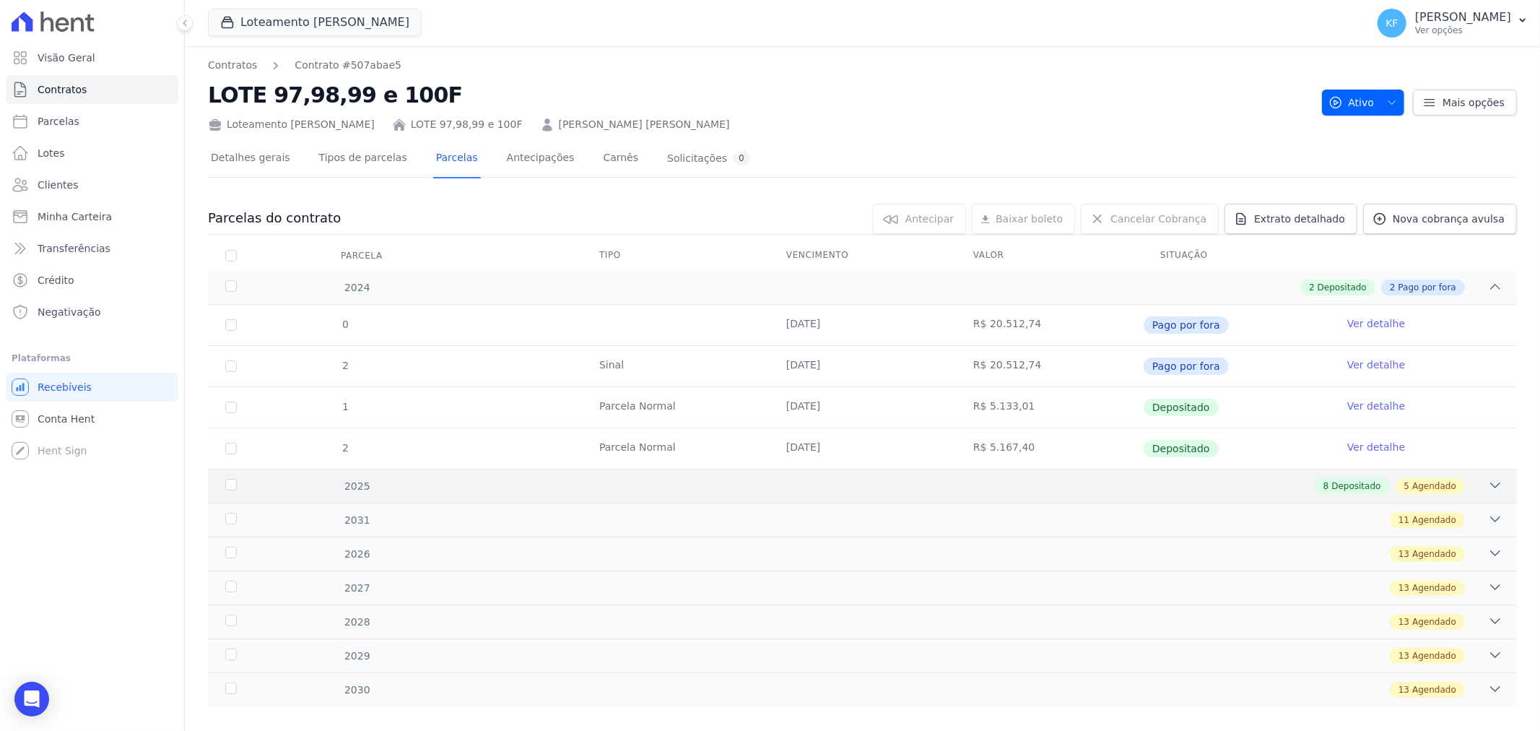
click at [783, 479] on div "8 Depositado 5 Agendado" at bounding box center [928, 486] width 1152 height 16
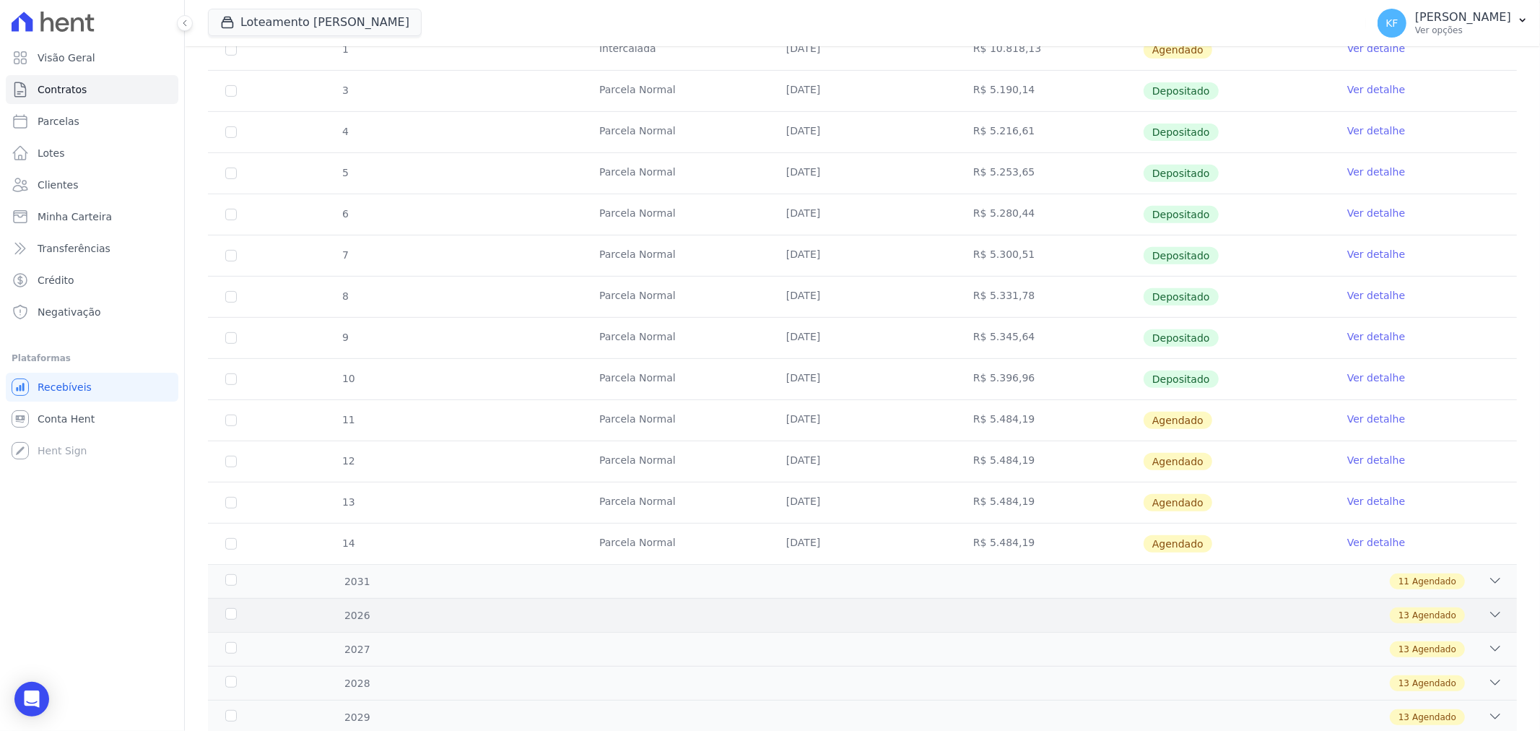
scroll to position [554, 0]
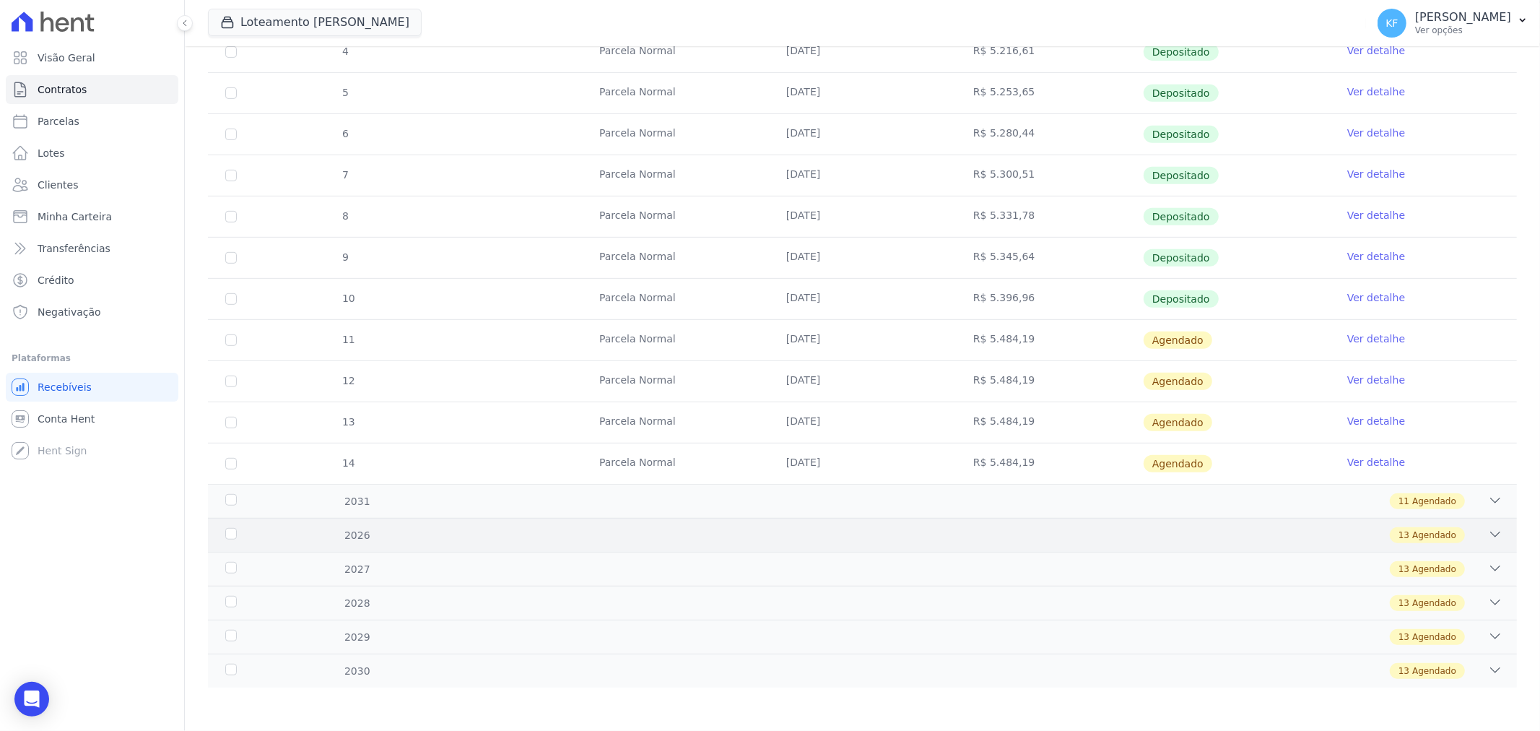
click at [663, 533] on div "13 Agendado" at bounding box center [928, 535] width 1152 height 16
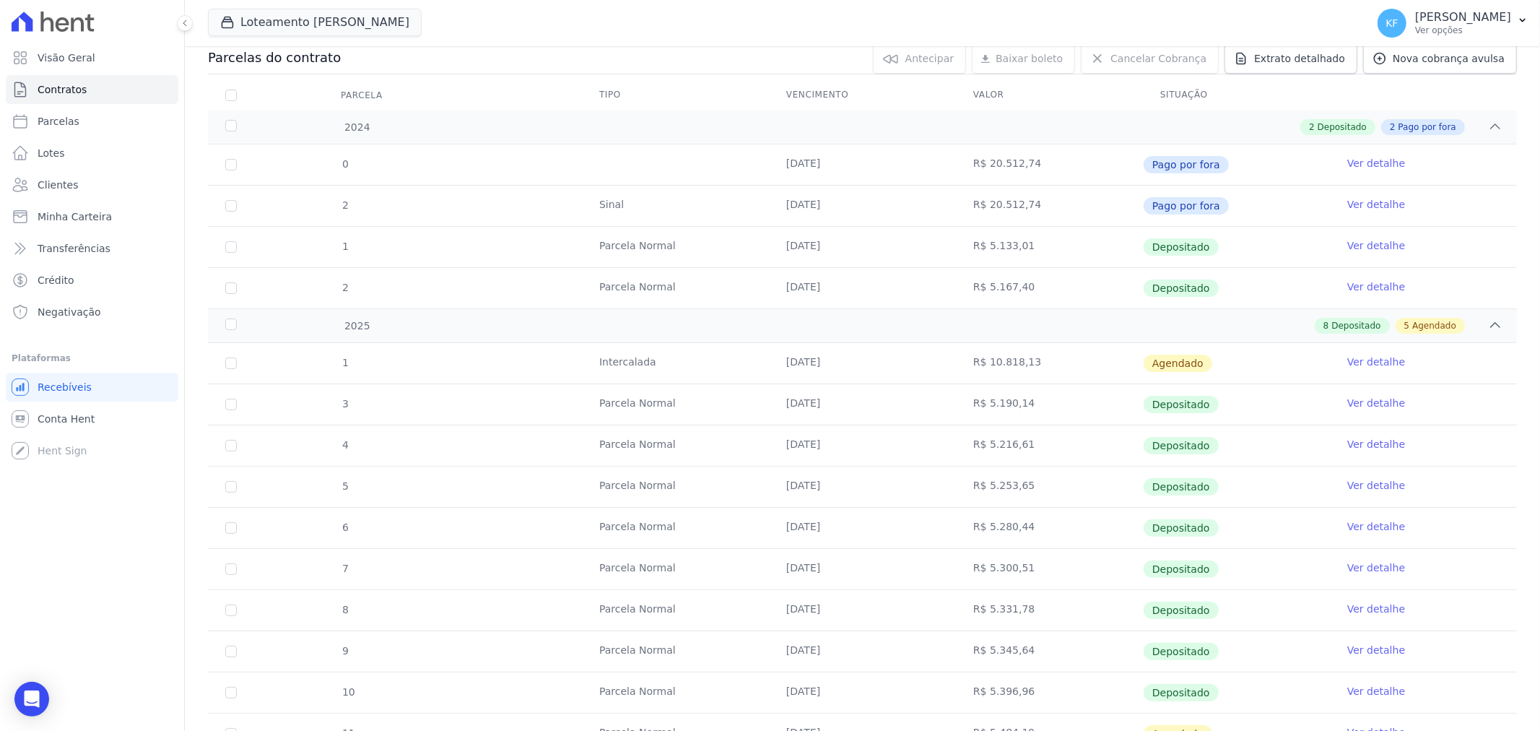
scroll to position [0, 0]
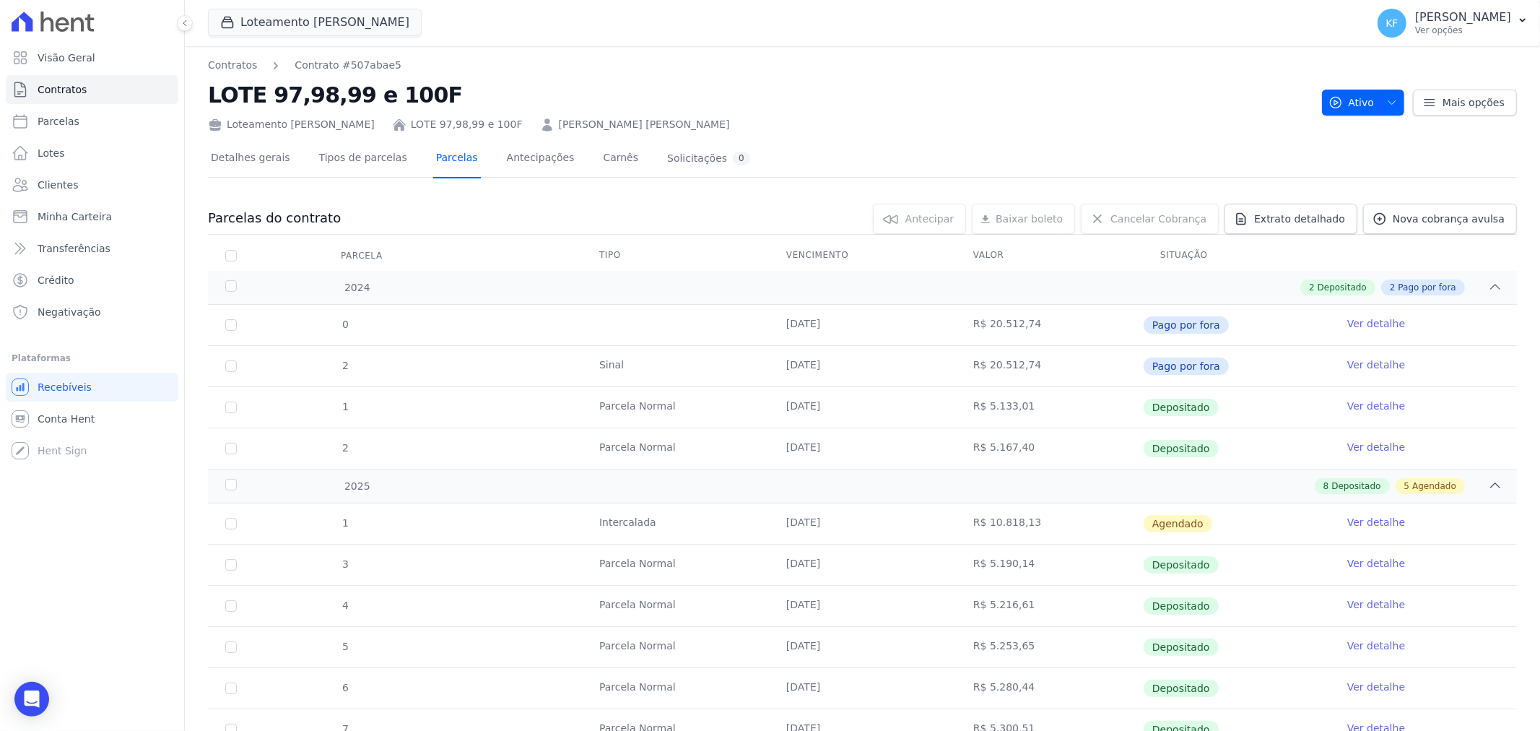
click at [437, 161] on link "Parcelas" at bounding box center [457, 159] width 48 height 38
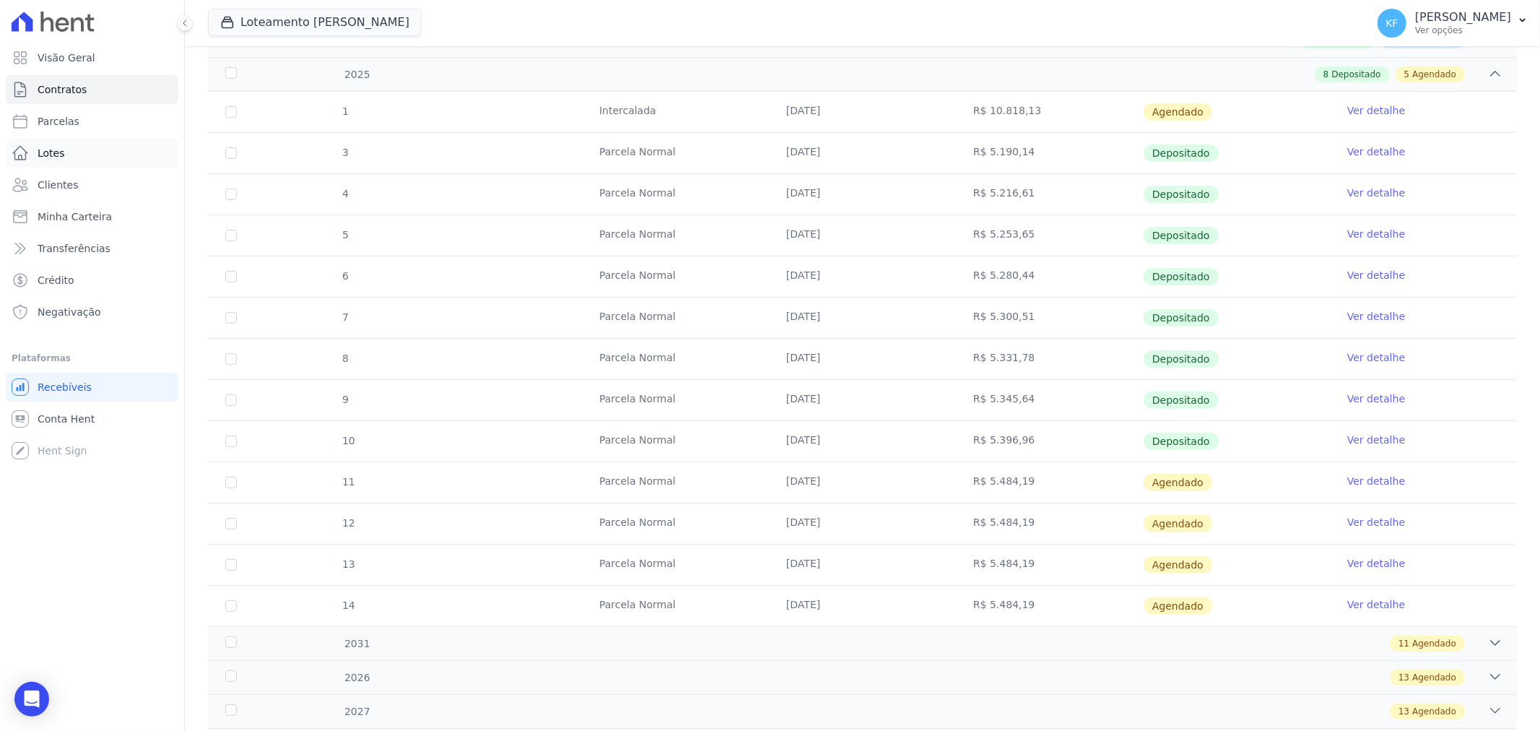
scroll to position [160, 0]
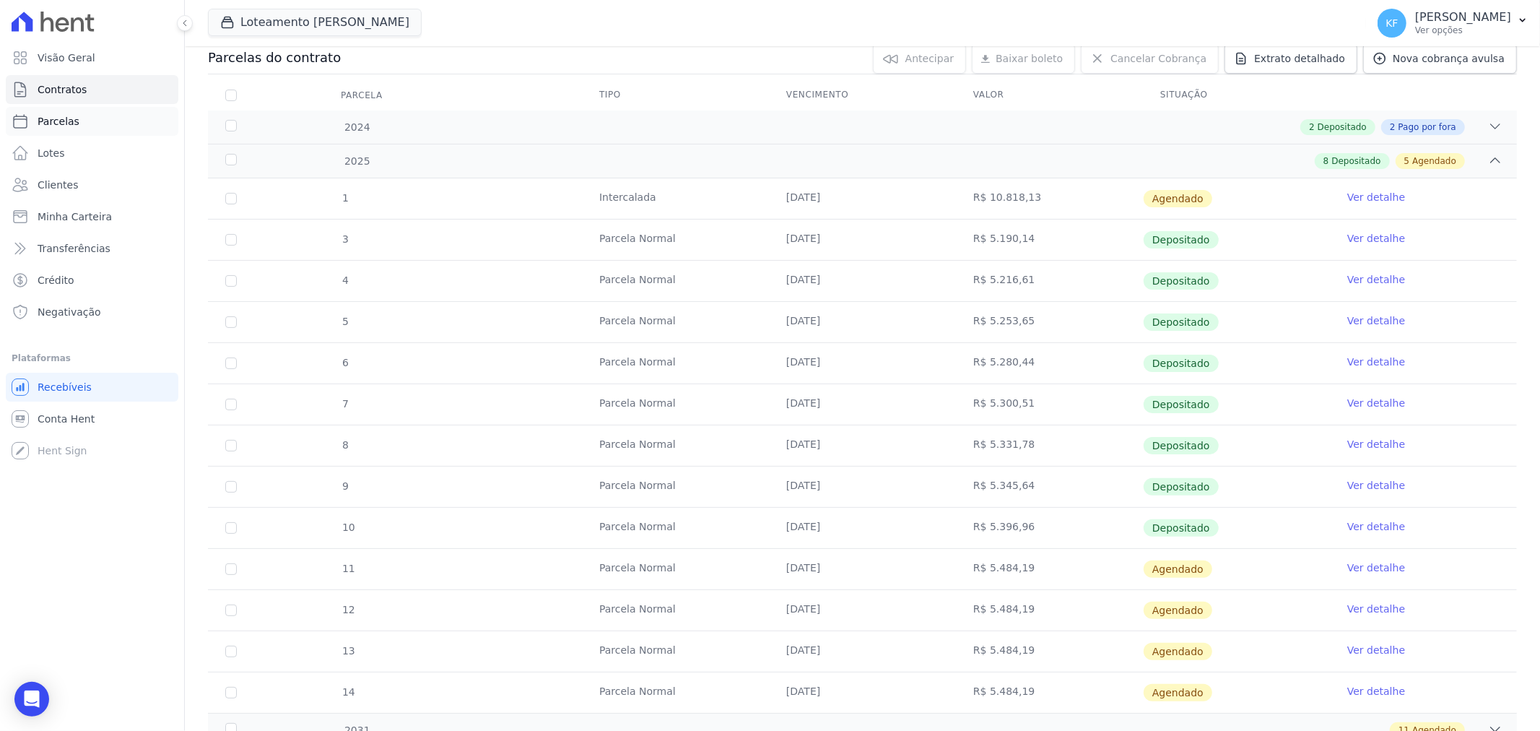
click at [51, 118] on span "Parcelas" at bounding box center [59, 121] width 42 height 14
select select
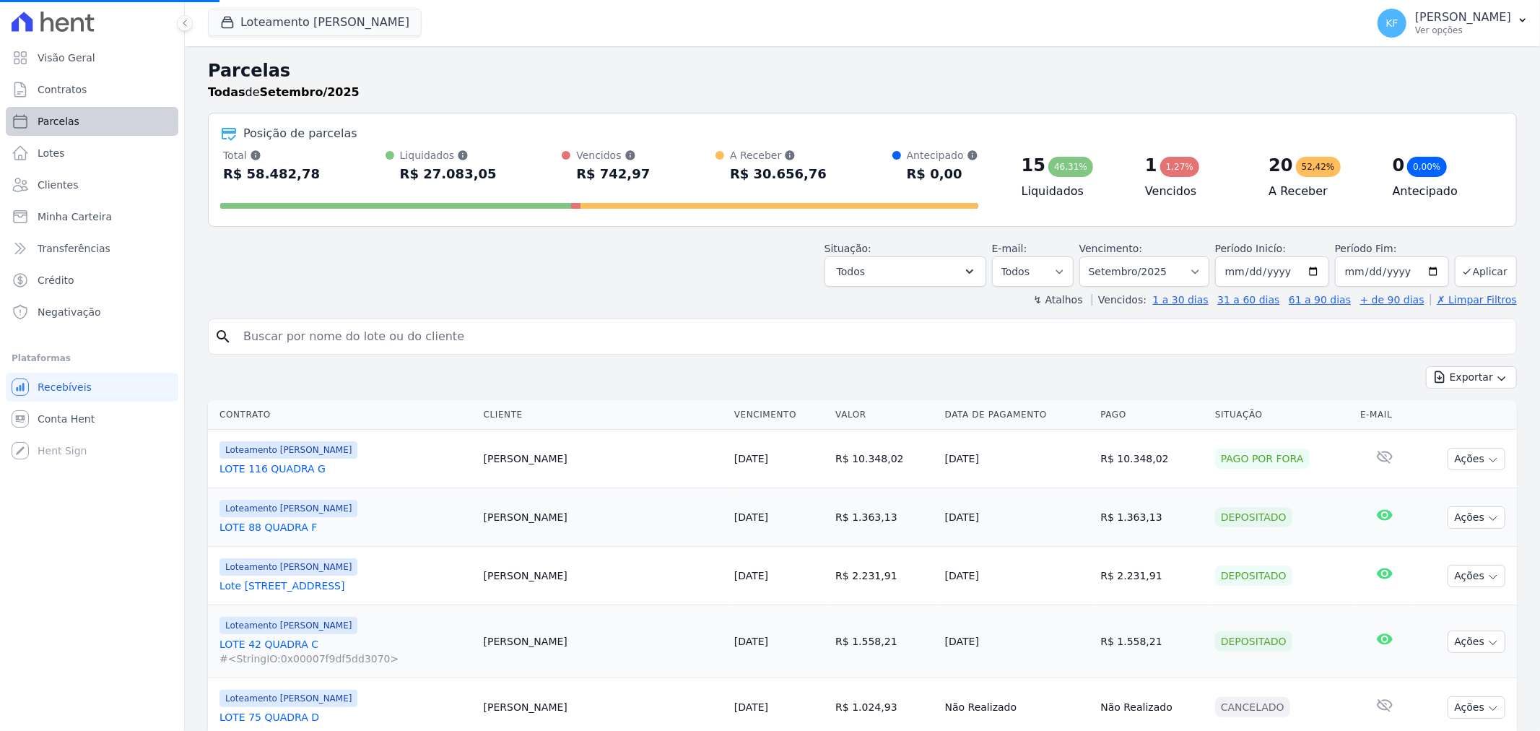
select select
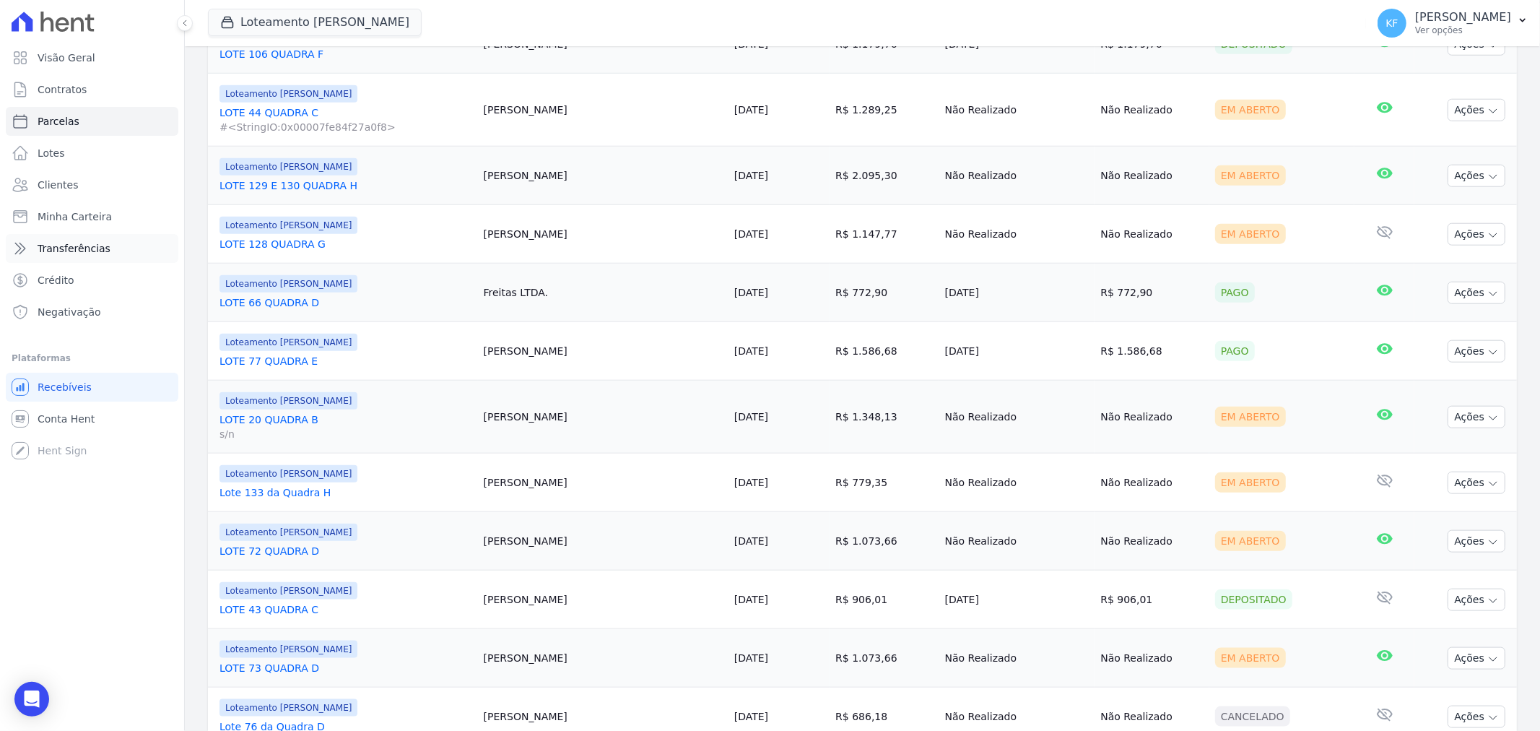
scroll to position [1189, 0]
click at [62, 88] on span "Contratos" at bounding box center [62, 89] width 49 height 14
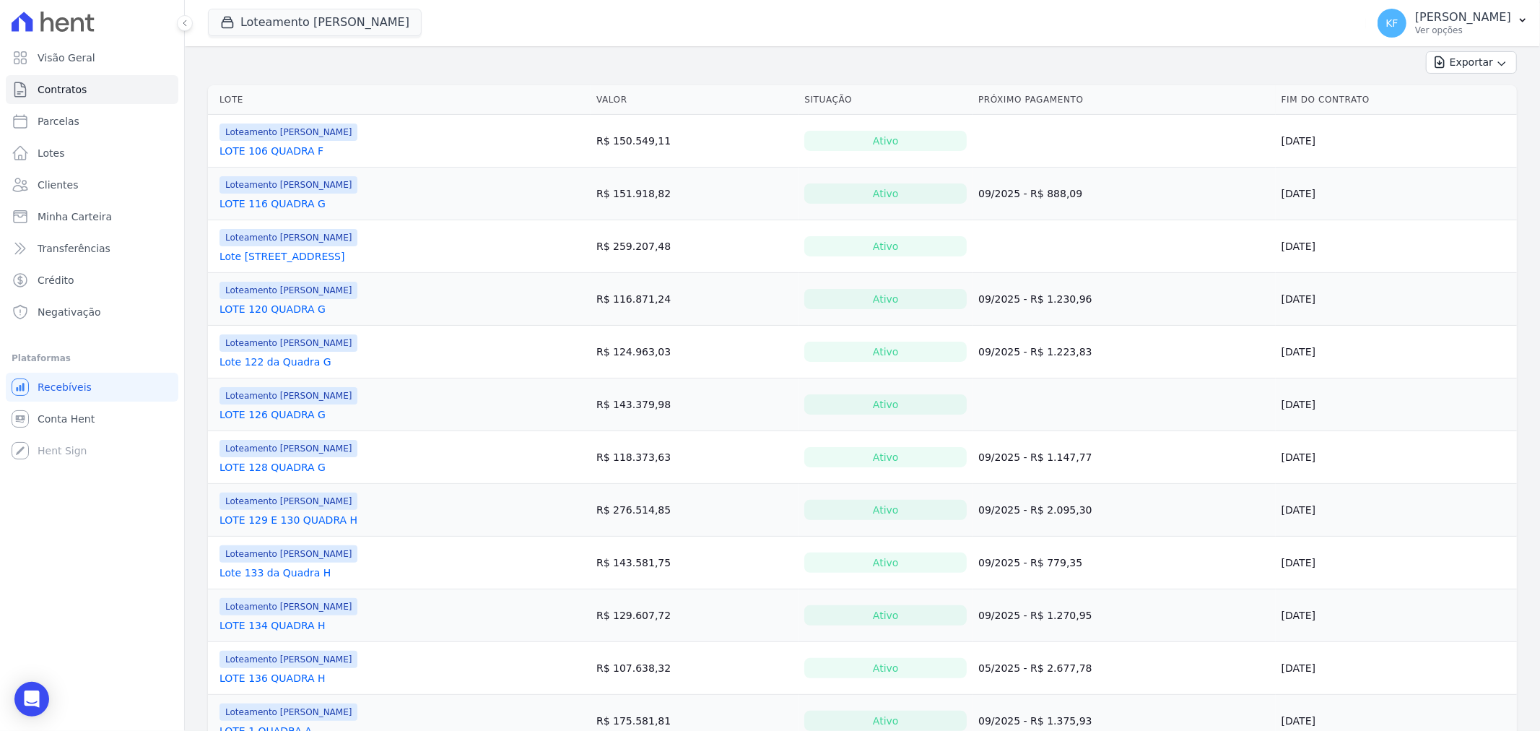
scroll to position [160, 0]
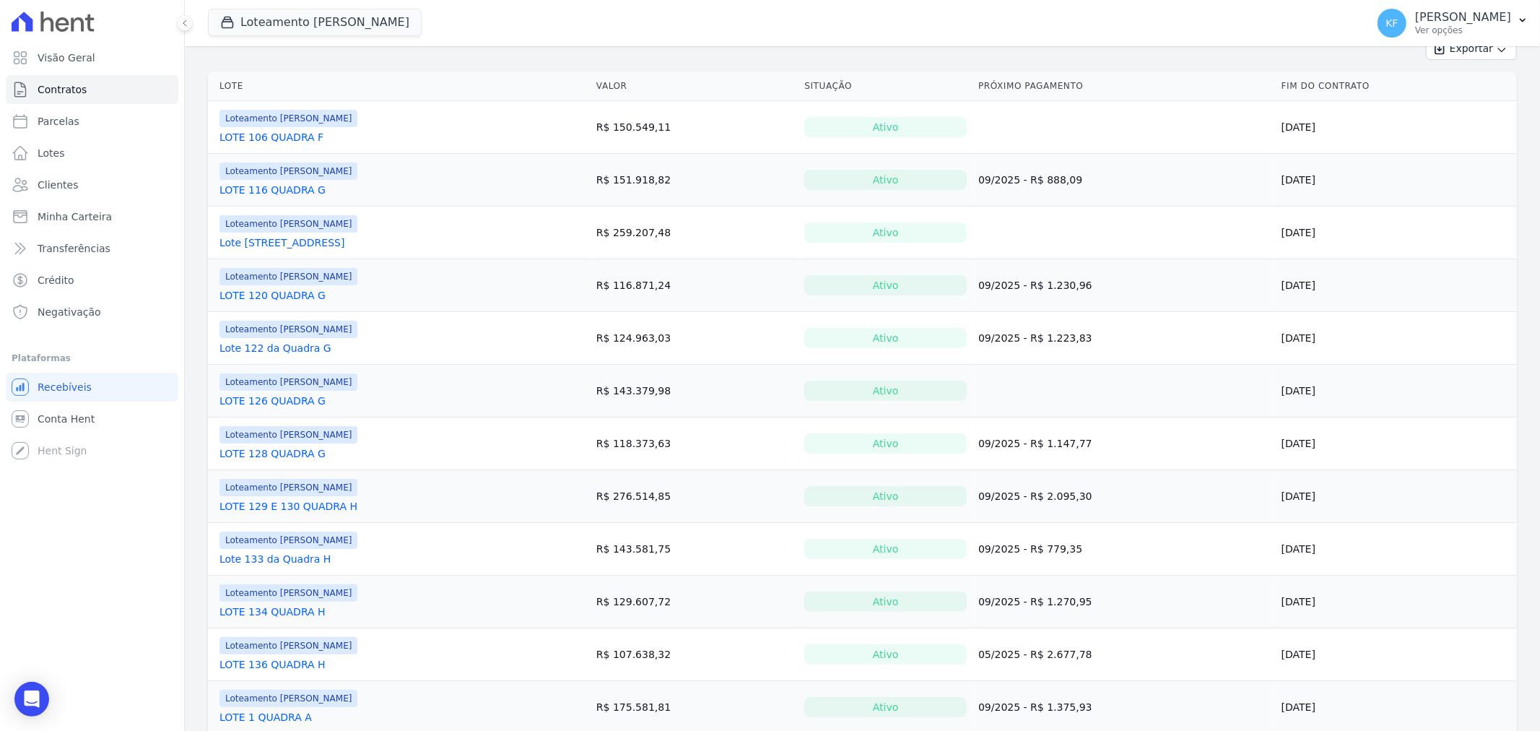
click at [285, 669] on link "LOTE 136 QUADRA H" at bounding box center [273, 664] width 106 height 14
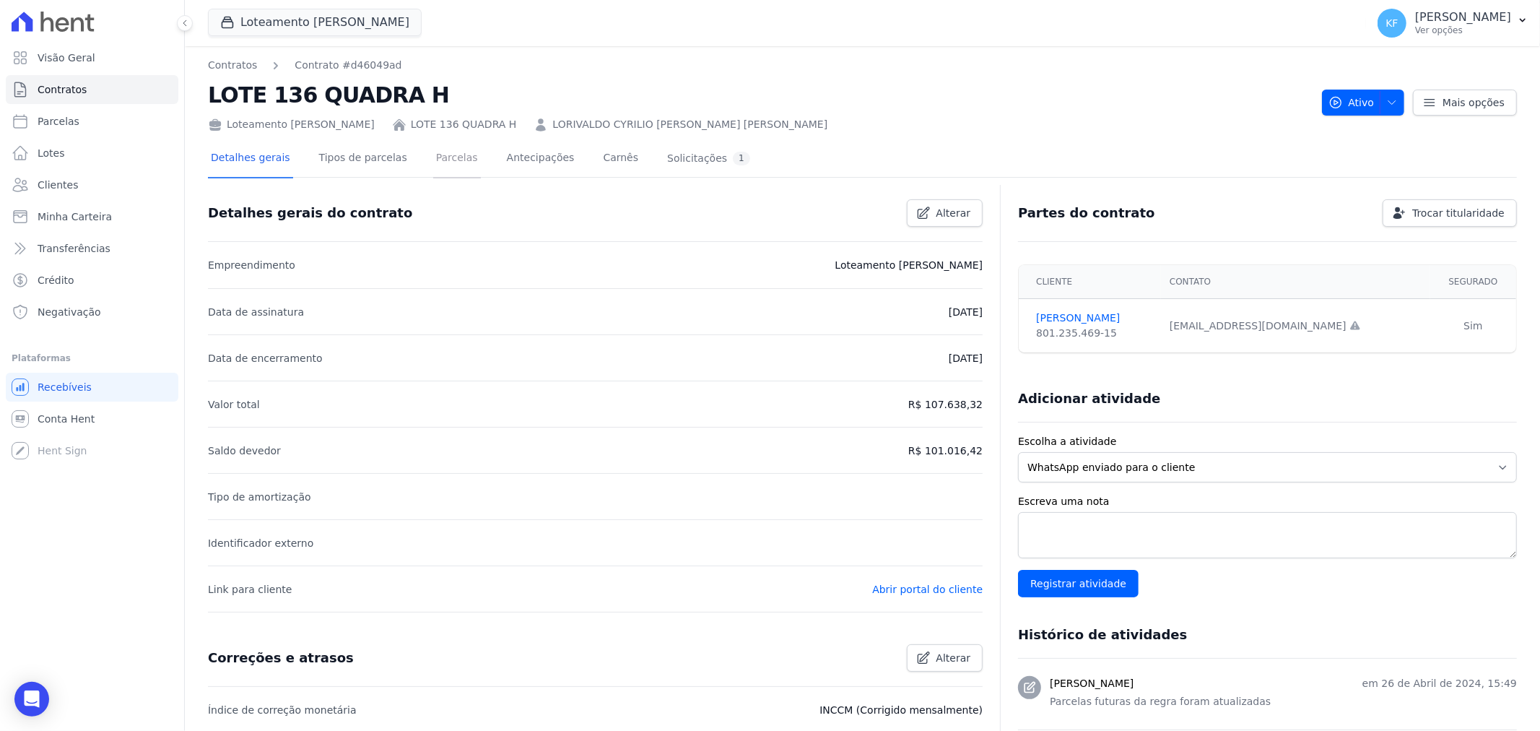
click at [438, 159] on link "Parcelas" at bounding box center [457, 159] width 48 height 38
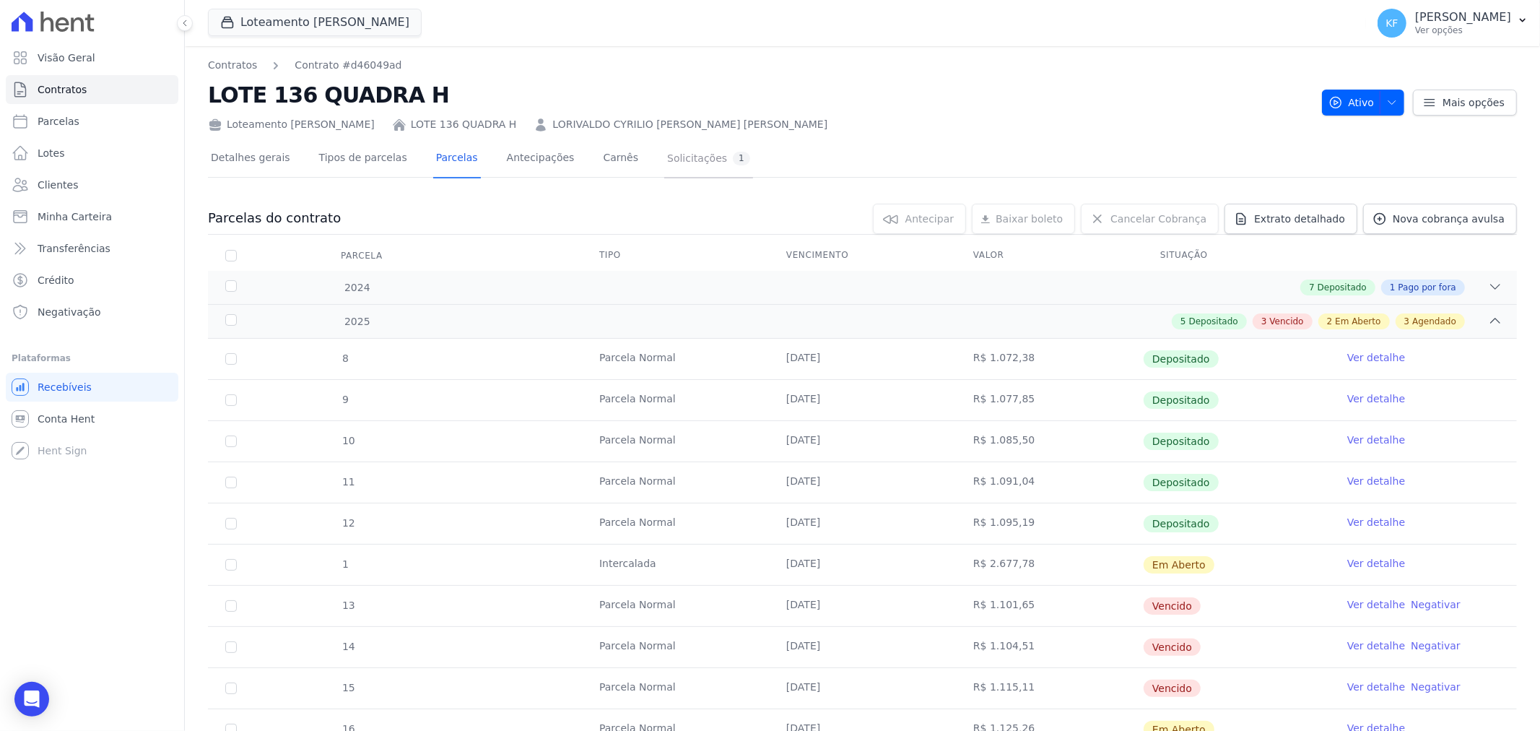
click at [683, 149] on link "Solicitações 1" at bounding box center [708, 159] width 89 height 38
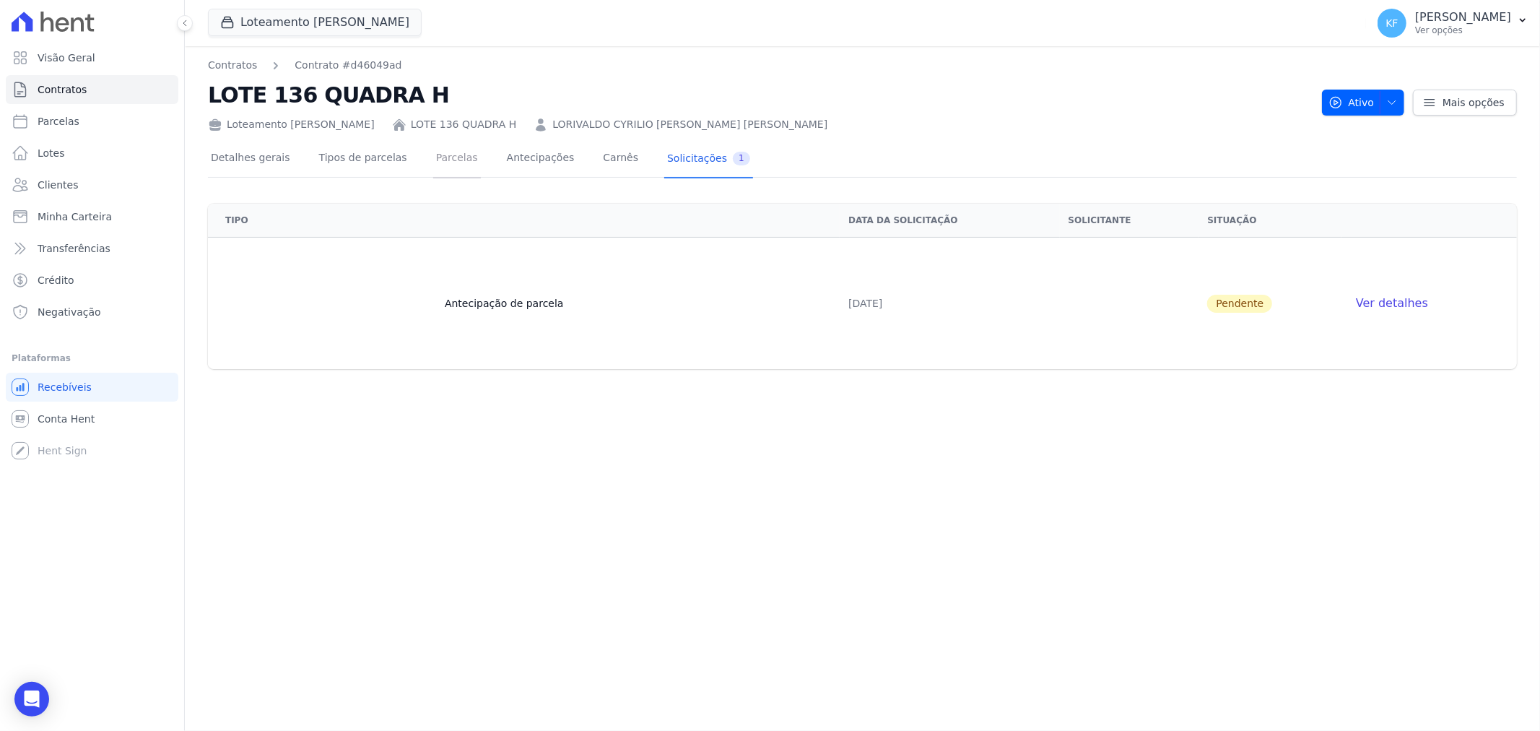
click at [433, 160] on link "Parcelas" at bounding box center [457, 159] width 48 height 38
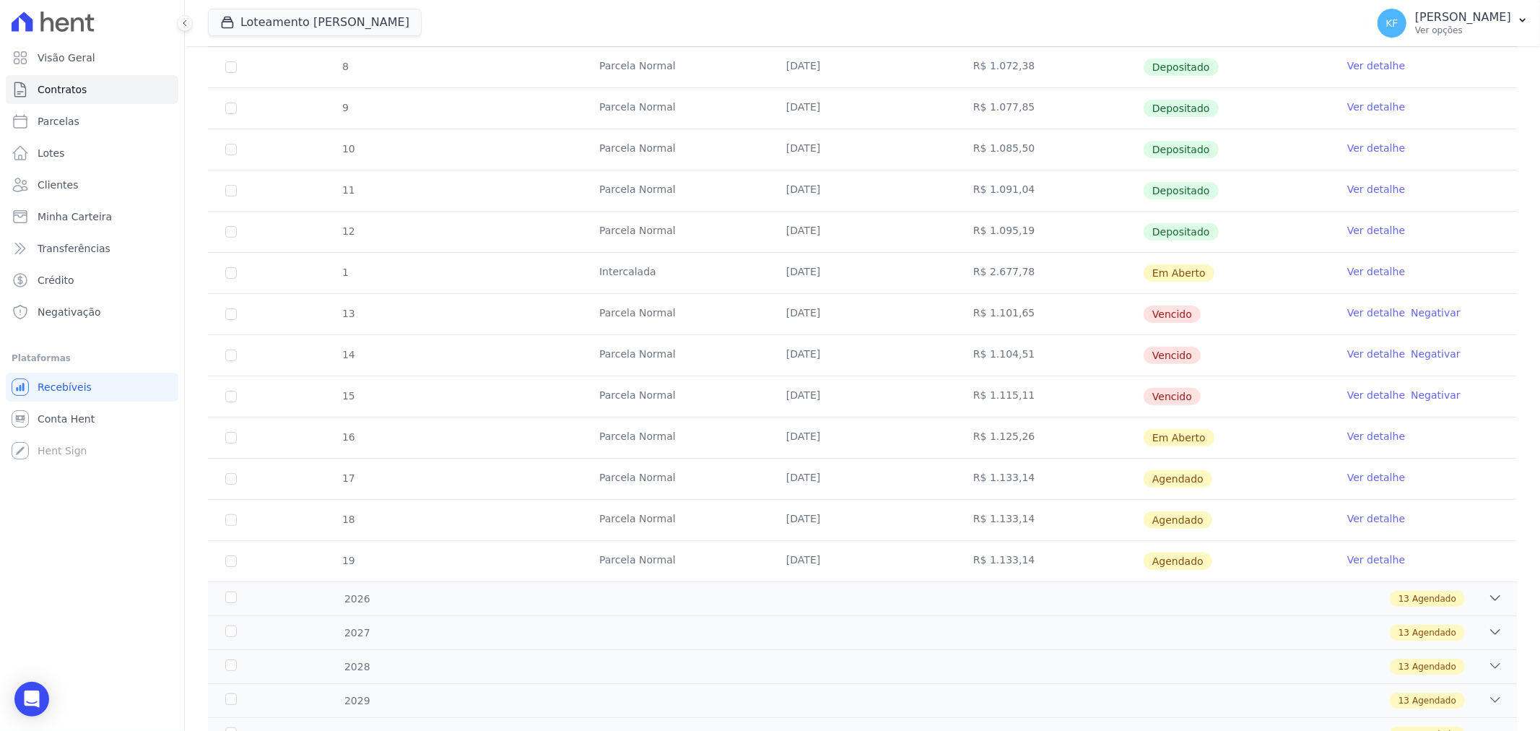
scroll to position [321, 0]
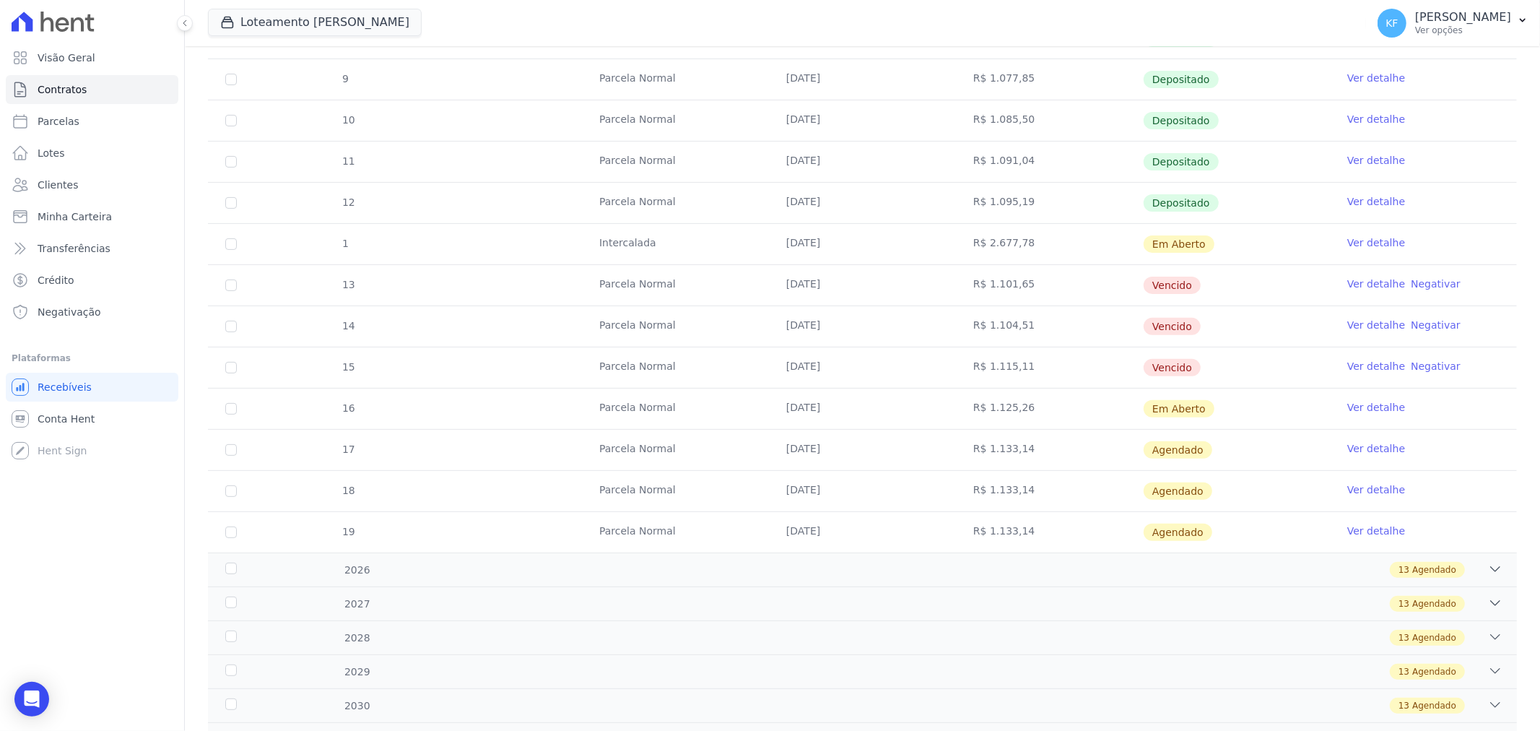
click at [1352, 241] on link "Ver detalhe" at bounding box center [1377, 242] width 58 height 14
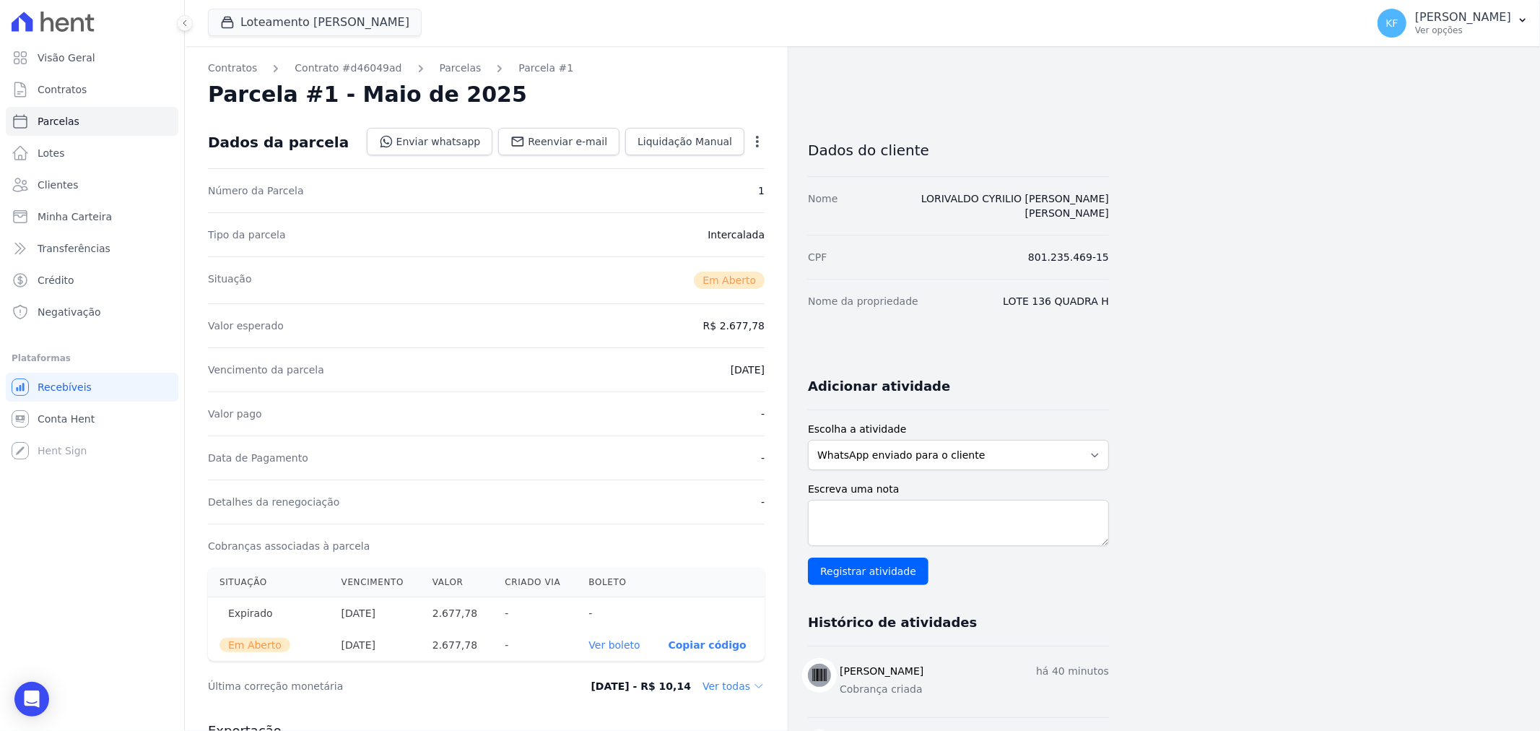
click at [758, 148] on icon "button" at bounding box center [757, 141] width 14 height 14
click at [723, 184] on link "Cancelar Cobrança" at bounding box center [695, 187] width 127 height 26
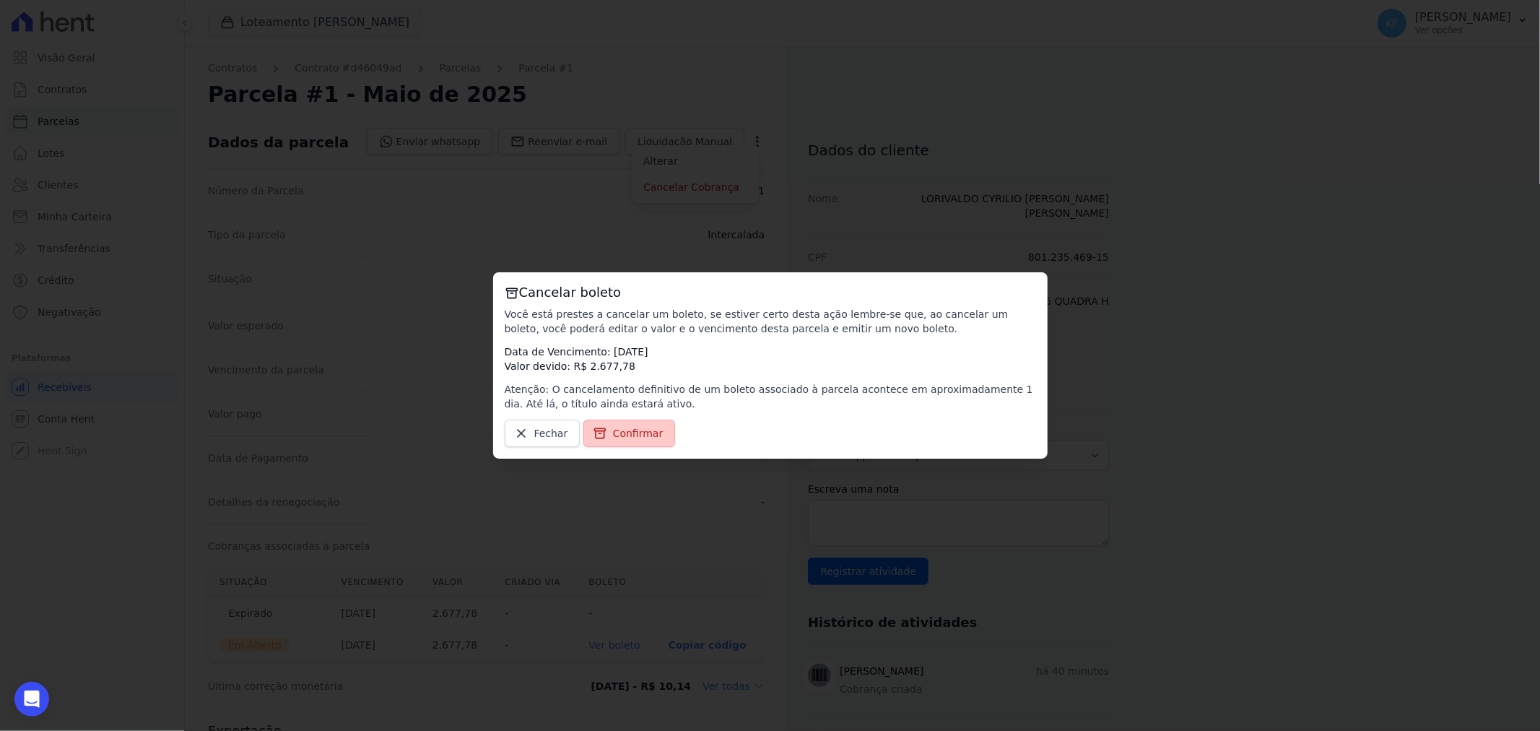
click at [620, 430] on span "Confirmar" at bounding box center [638, 433] width 51 height 14
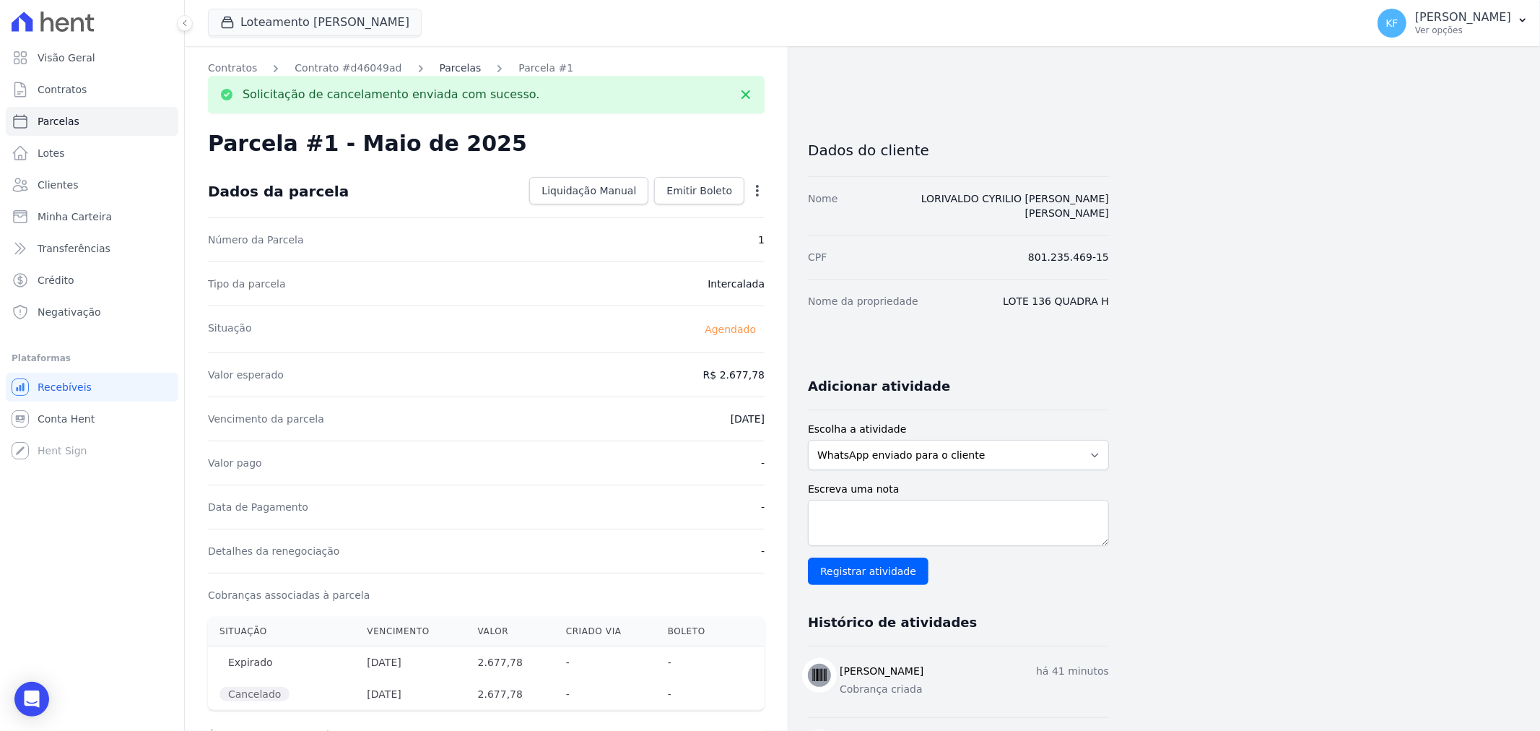
click at [449, 63] on link "Parcelas" at bounding box center [461, 68] width 42 height 15
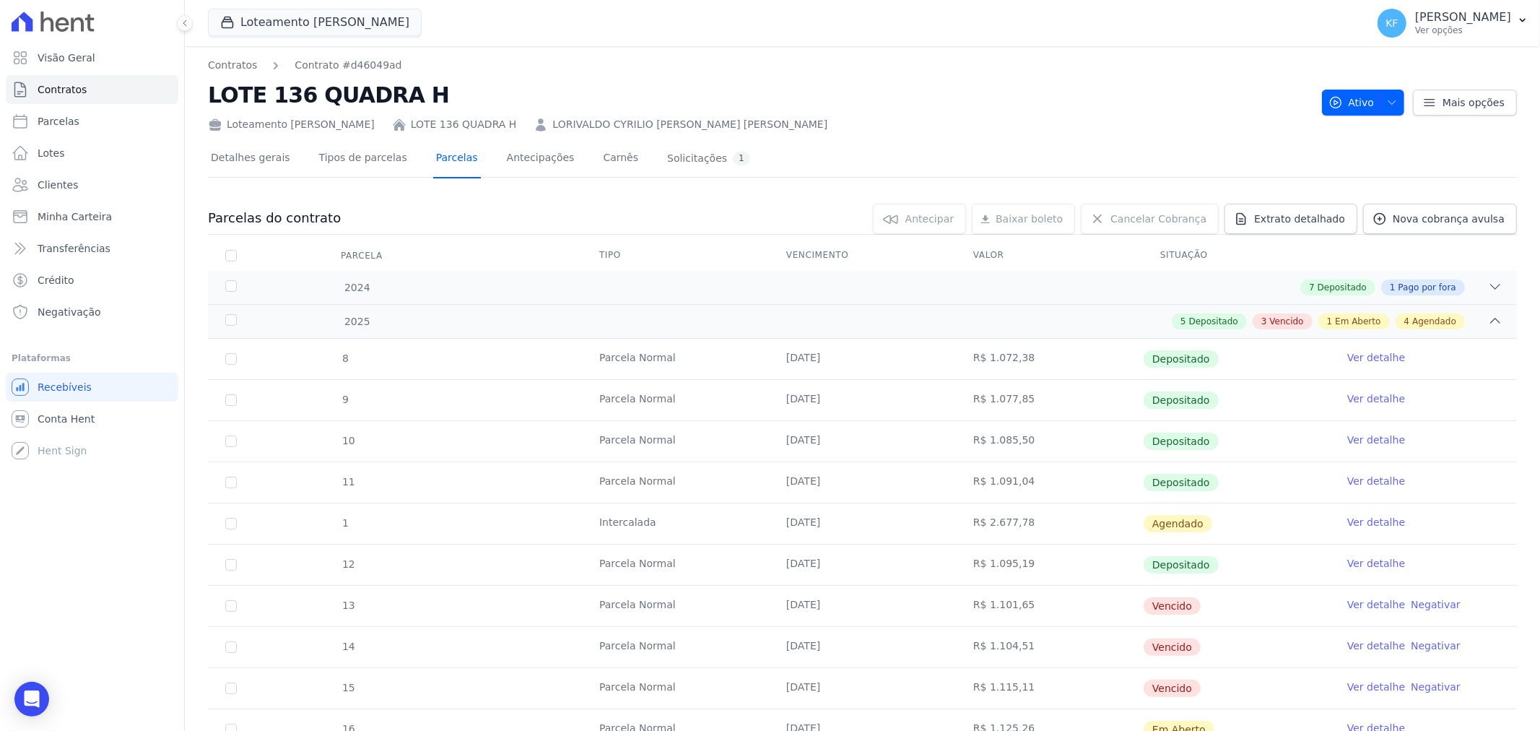
click at [433, 161] on link "Parcelas" at bounding box center [457, 159] width 48 height 38
click at [1373, 560] on link "Ver detalhe" at bounding box center [1377, 563] width 58 height 14
